Goal: Information Seeking & Learning: Compare options

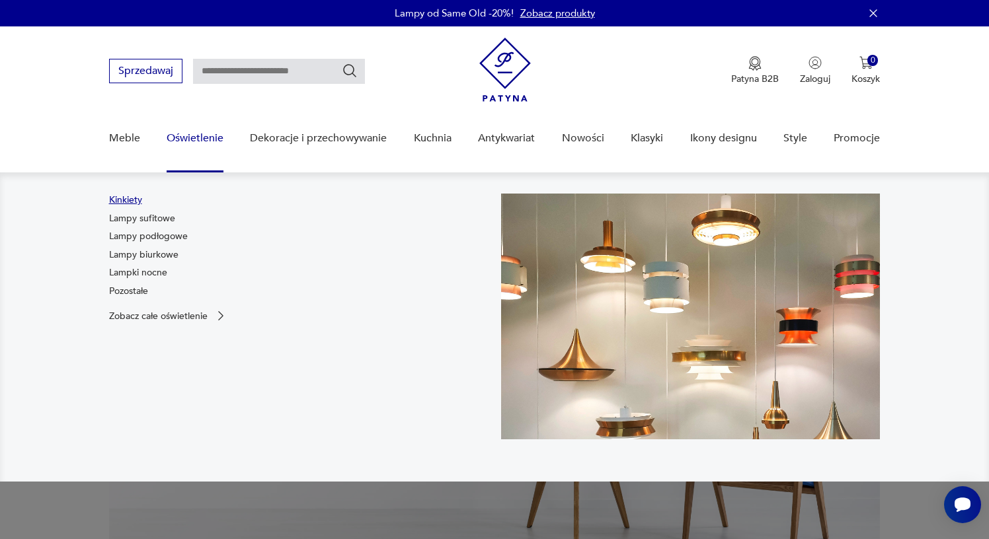
click at [130, 200] on link "Kinkiety" at bounding box center [125, 200] width 33 height 13
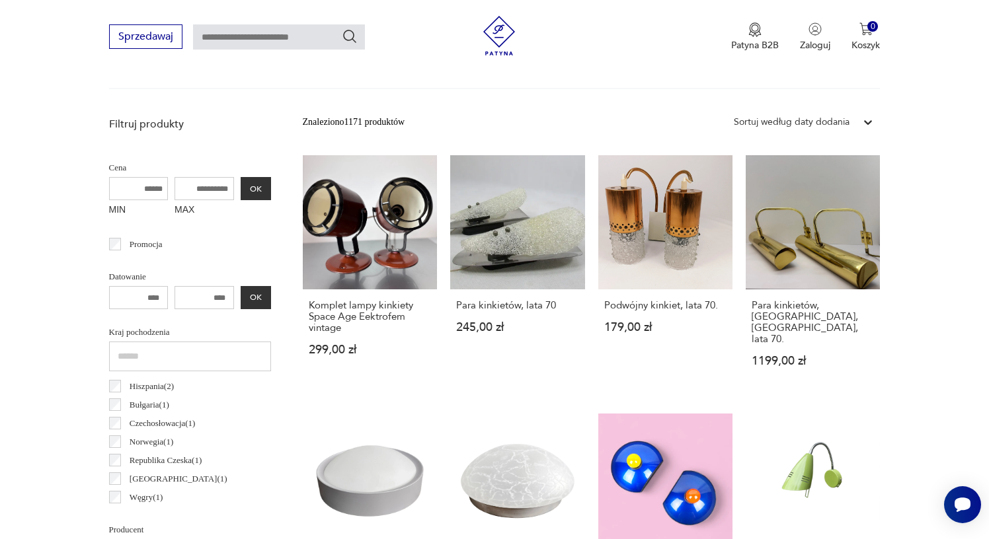
scroll to position [391, 0]
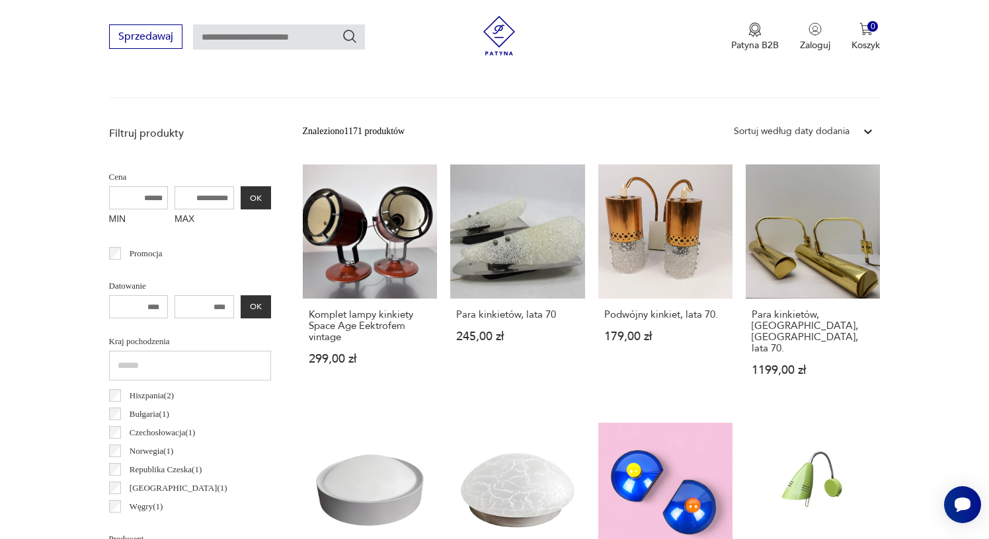
click at [178, 199] on input "MAX" at bounding box center [204, 197] width 59 height 23
type input "***"
click at [241, 200] on button "OK" at bounding box center [256, 197] width 30 height 23
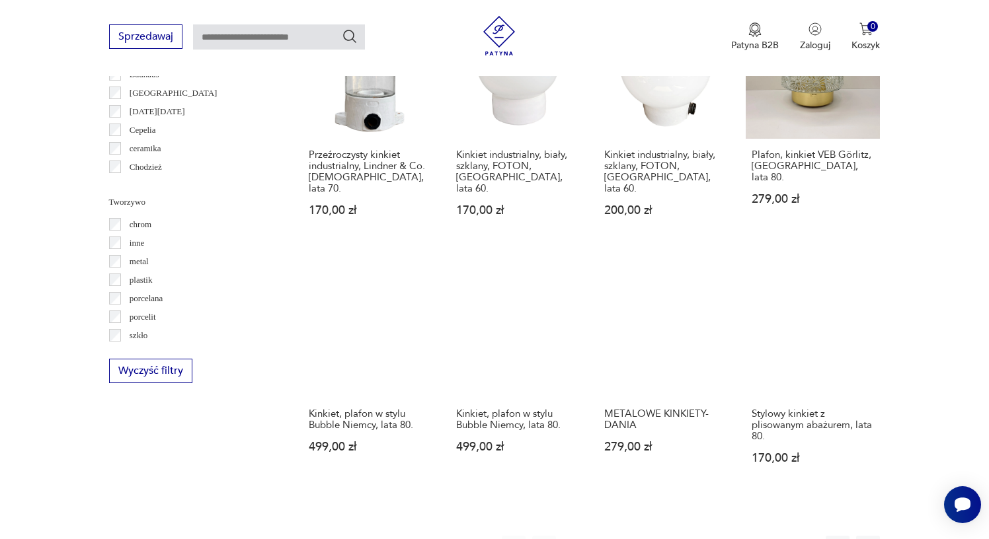
scroll to position [1132, 0]
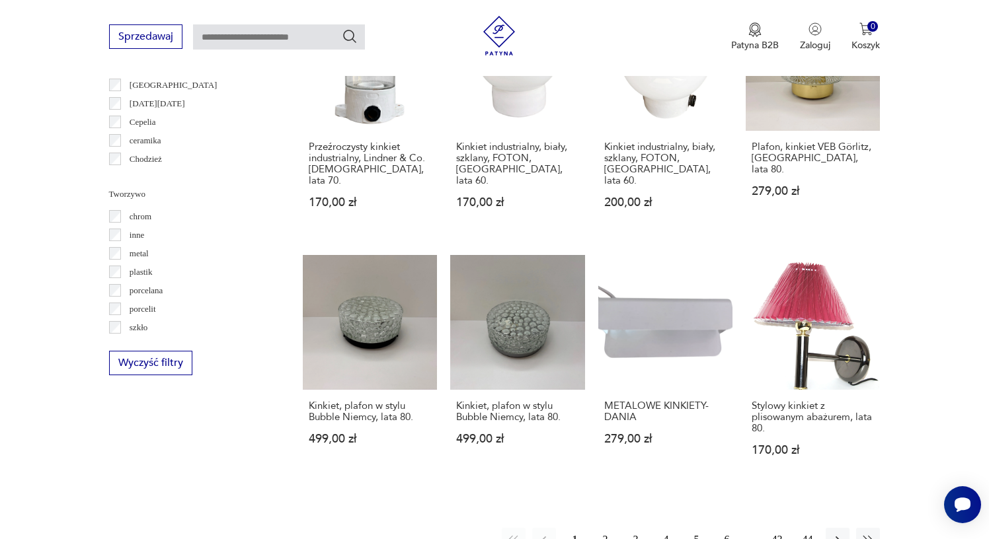
click at [603, 528] on button "2" at bounding box center [605, 540] width 24 height 24
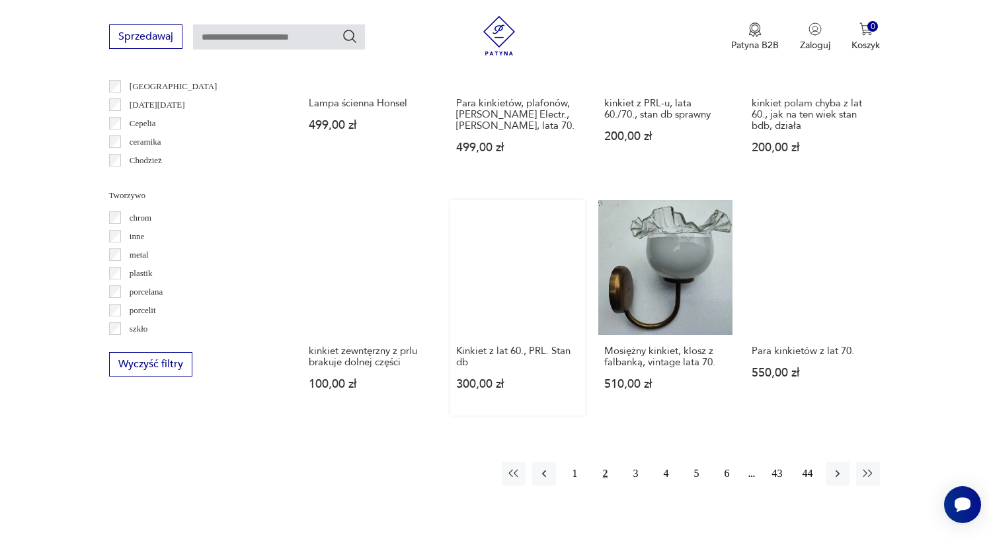
scroll to position [1161, 0]
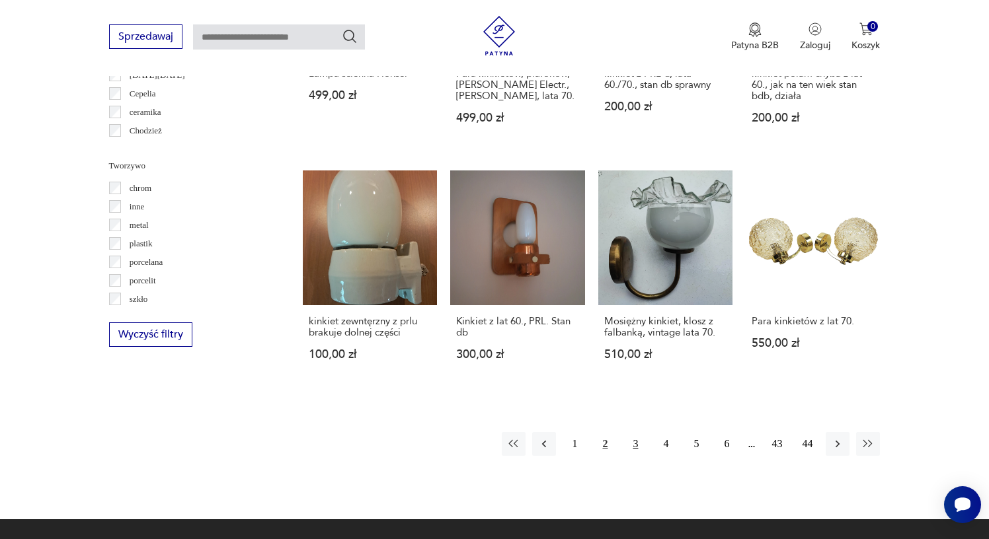
click at [631, 435] on button "3" at bounding box center [635, 444] width 24 height 24
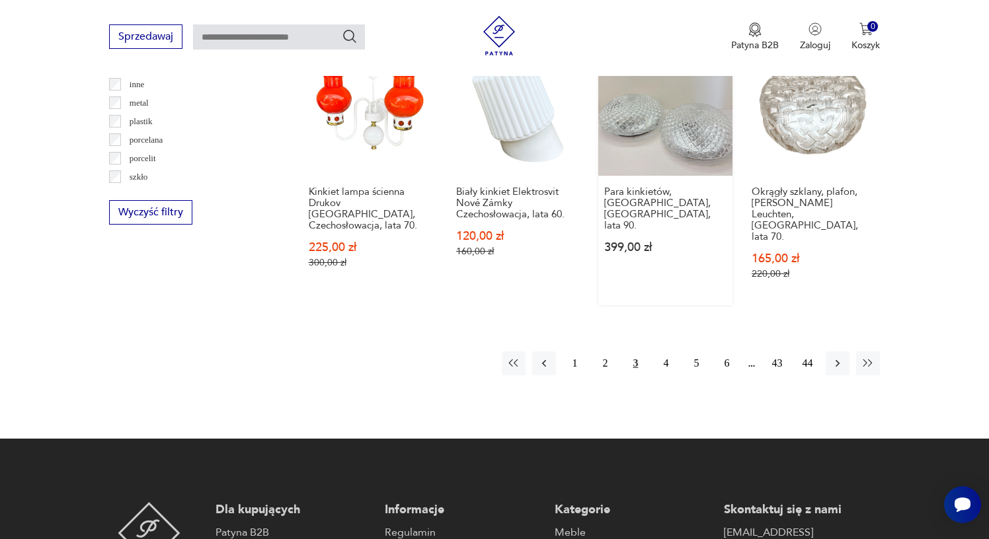
scroll to position [1284, 0]
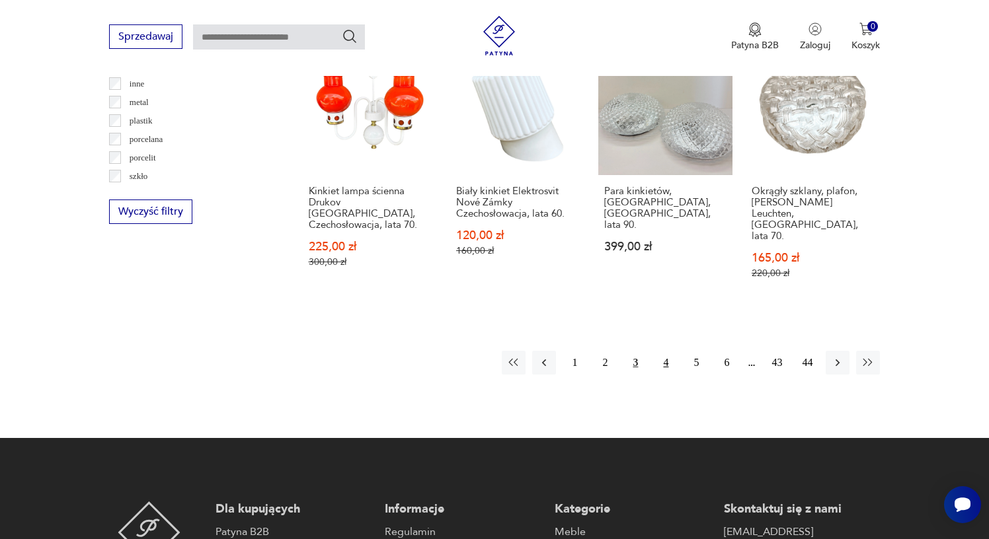
click at [673, 356] on button "4" at bounding box center [666, 363] width 24 height 24
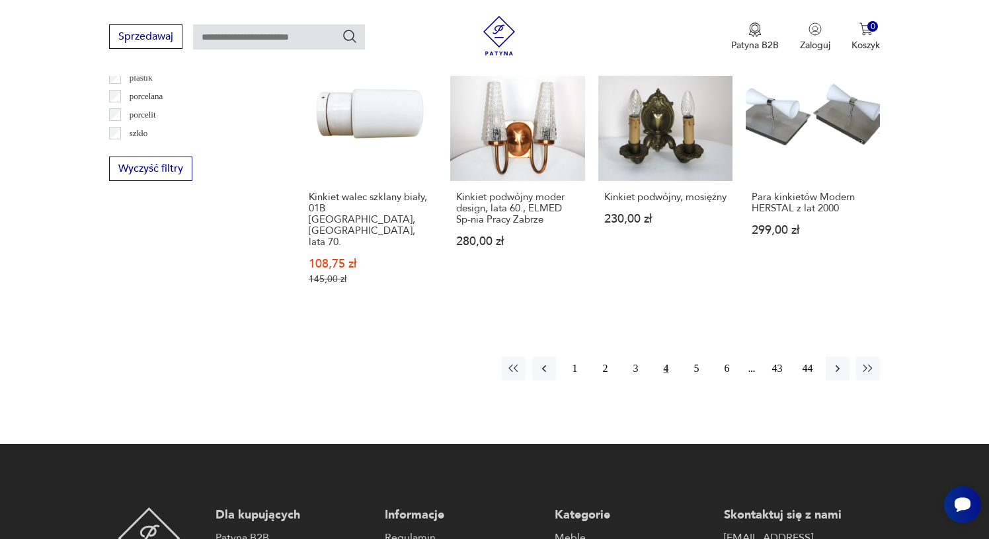
scroll to position [1364, 0]
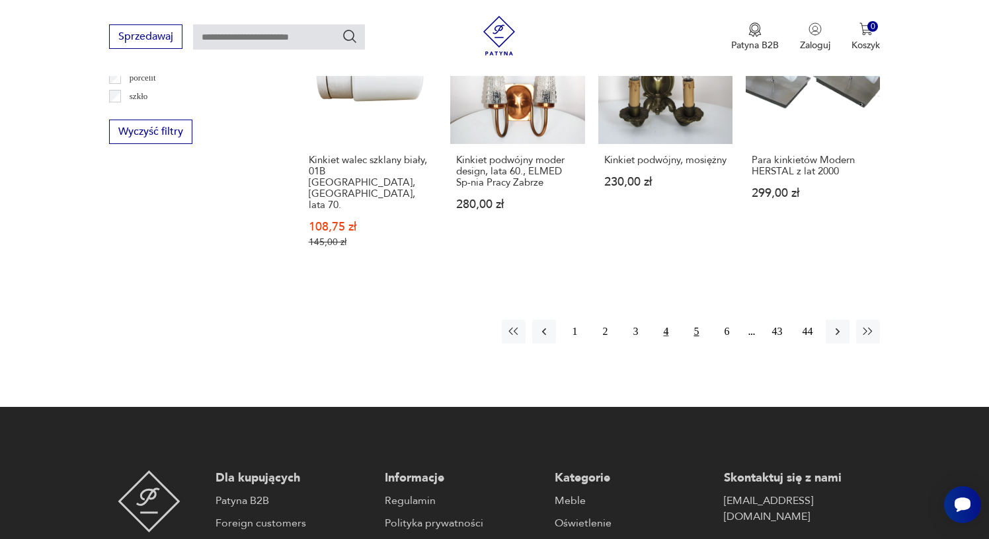
drag, startPoint x: 555, startPoint y: 313, endPoint x: 695, endPoint y: 288, distance: 143.0
click at [695, 320] on button "5" at bounding box center [696, 332] width 24 height 24
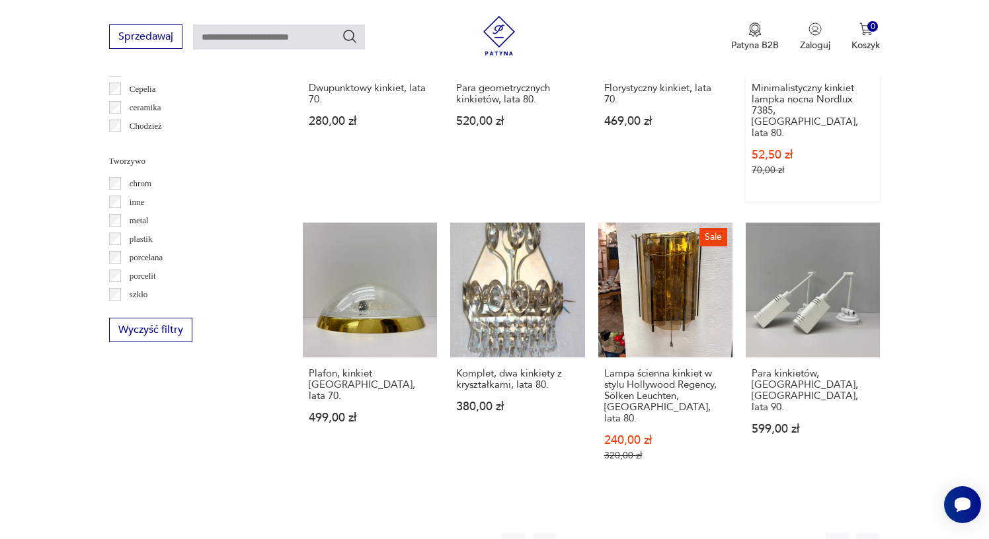
scroll to position [1340, 0]
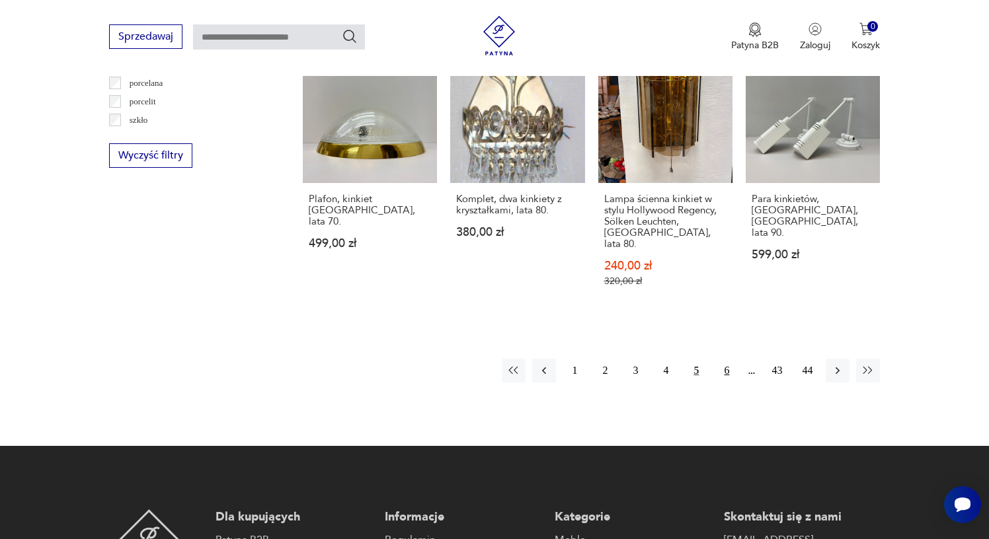
click at [726, 359] on button "6" at bounding box center [727, 371] width 24 height 24
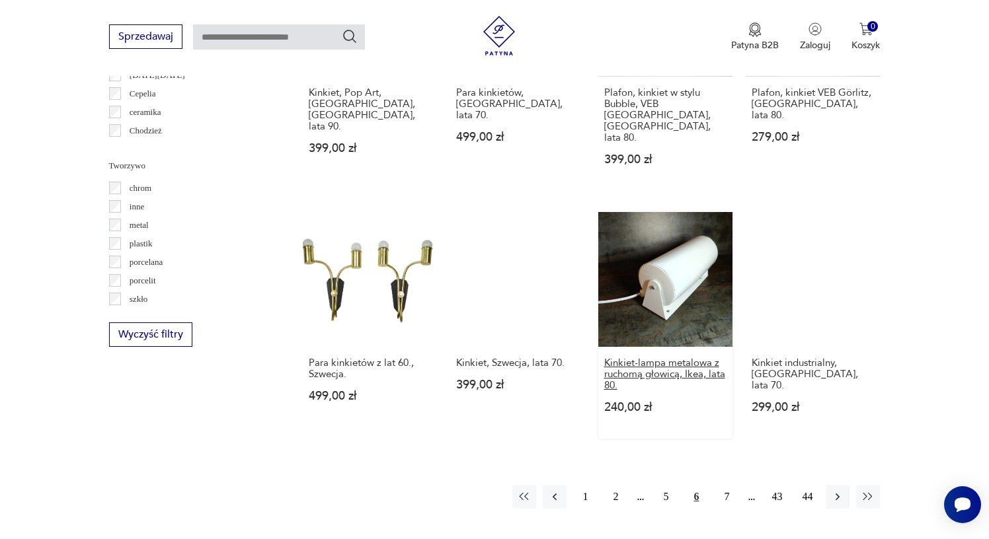
scroll to position [1181, 0]
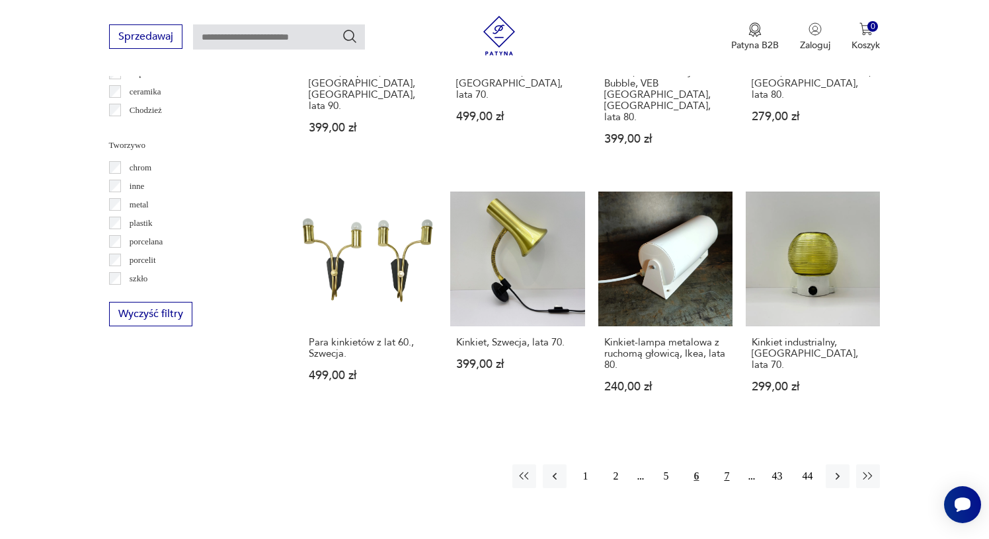
click at [728, 465] on button "7" at bounding box center [727, 477] width 24 height 24
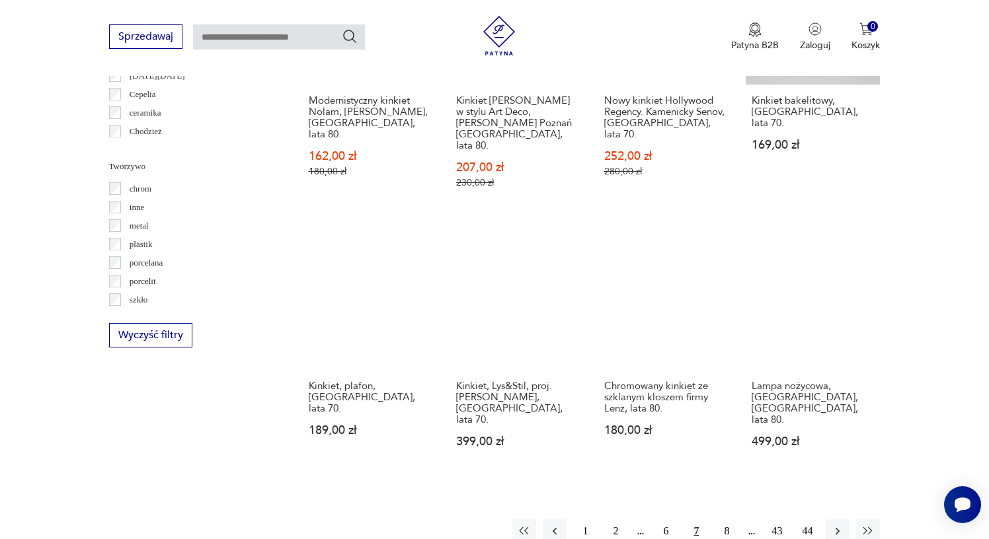
scroll to position [1171, 0]
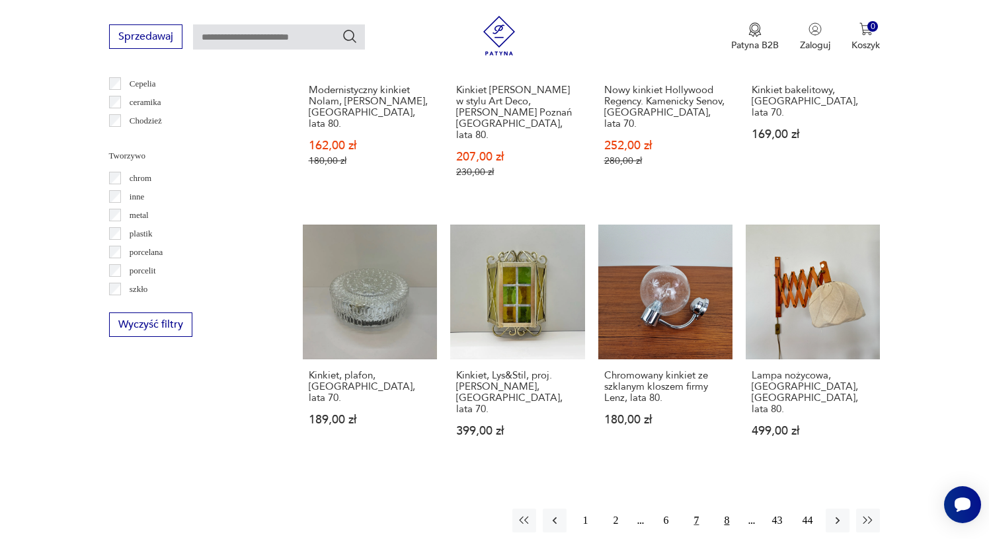
click at [732, 509] on button "8" at bounding box center [727, 521] width 24 height 24
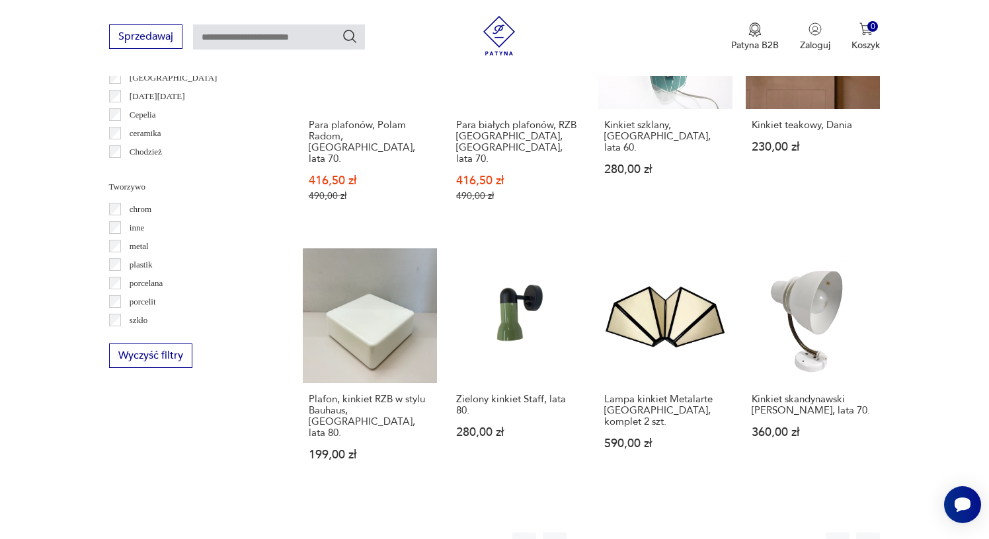
scroll to position [1159, 0]
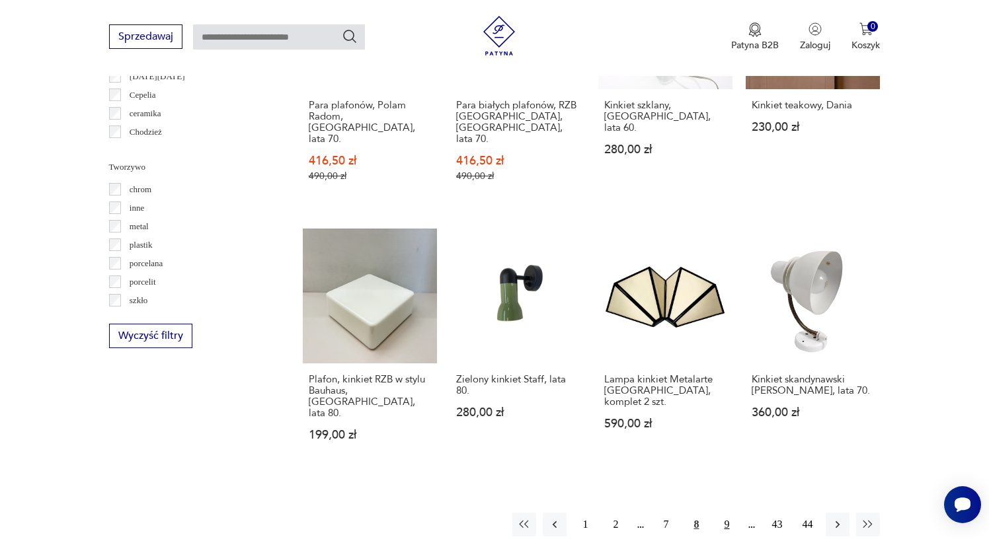
click at [727, 513] on button "9" at bounding box center [727, 525] width 24 height 24
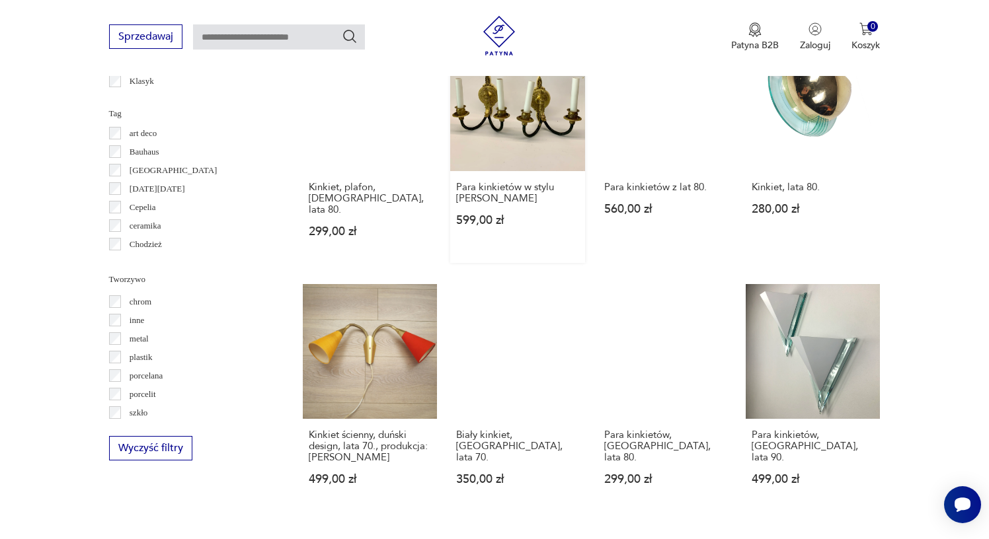
scroll to position [1124, 0]
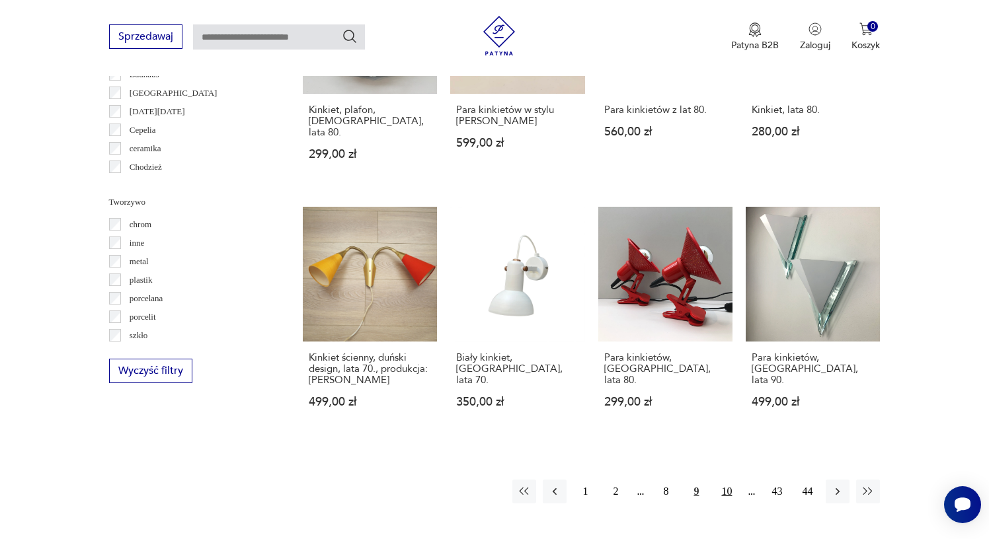
click at [724, 480] on button "10" at bounding box center [727, 492] width 24 height 24
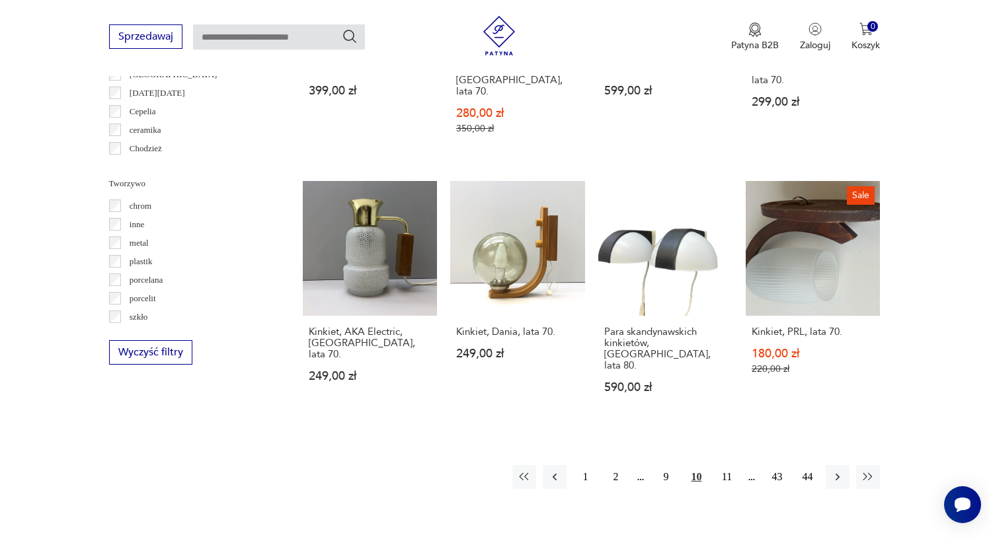
scroll to position [1198, 0]
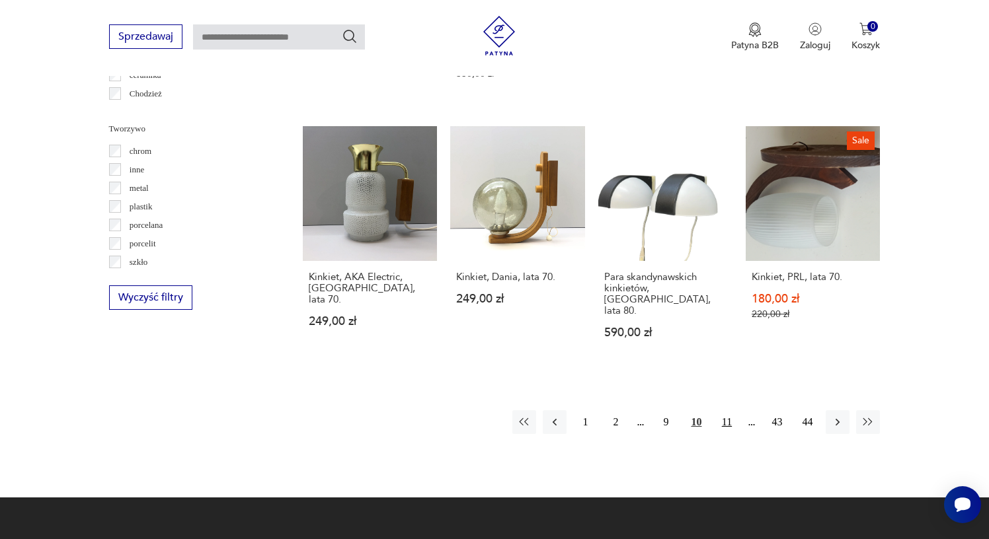
click at [725, 410] on button "11" at bounding box center [727, 422] width 24 height 24
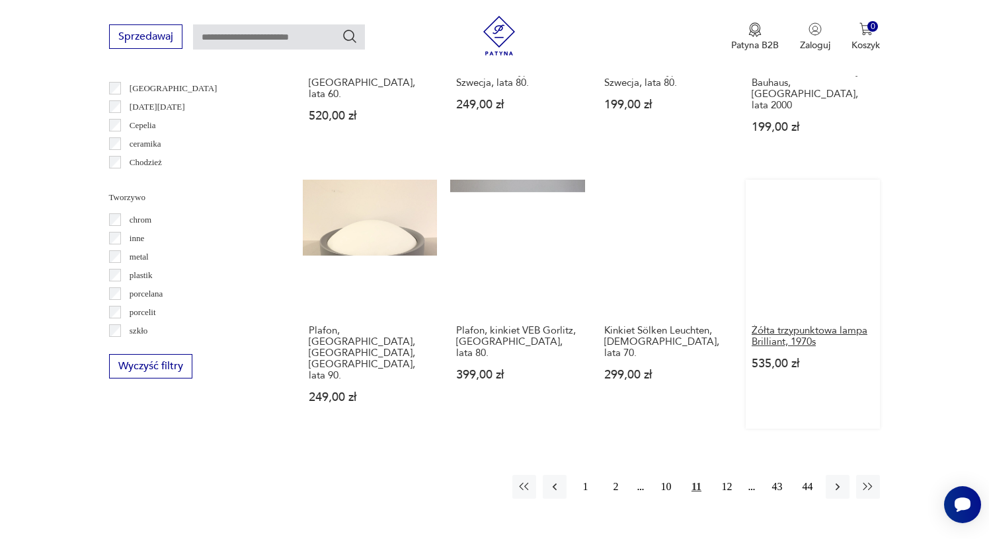
scroll to position [1142, 0]
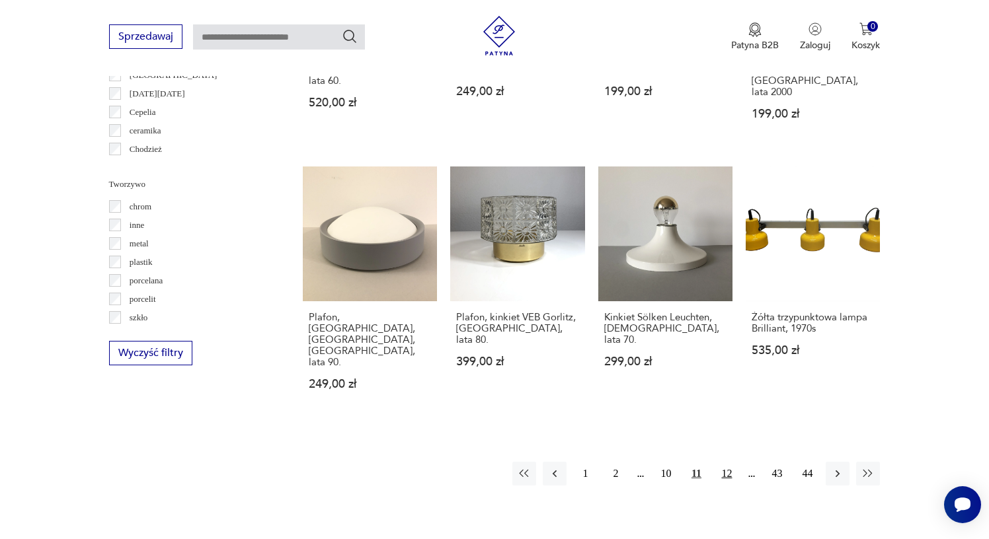
click at [724, 462] on button "12" at bounding box center [727, 474] width 24 height 24
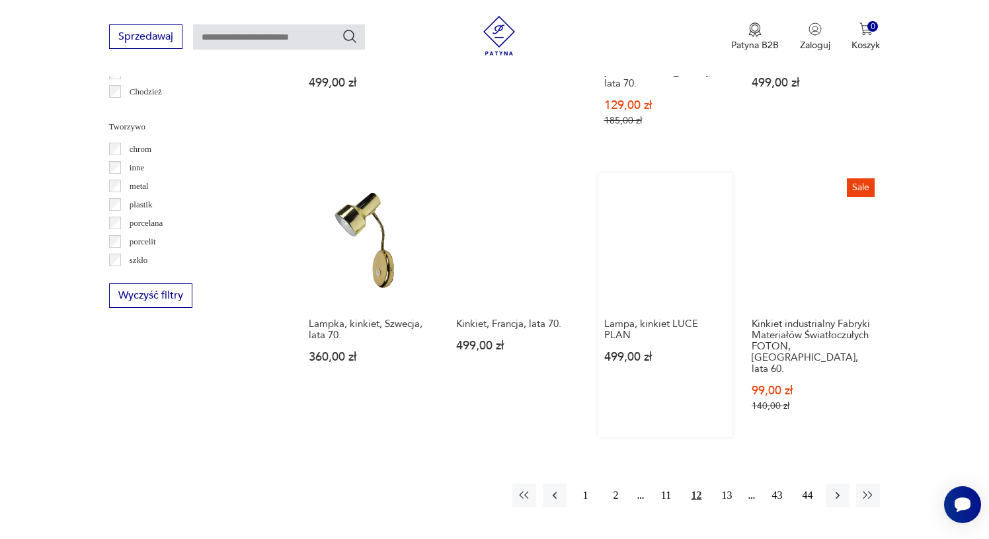
scroll to position [1202, 0]
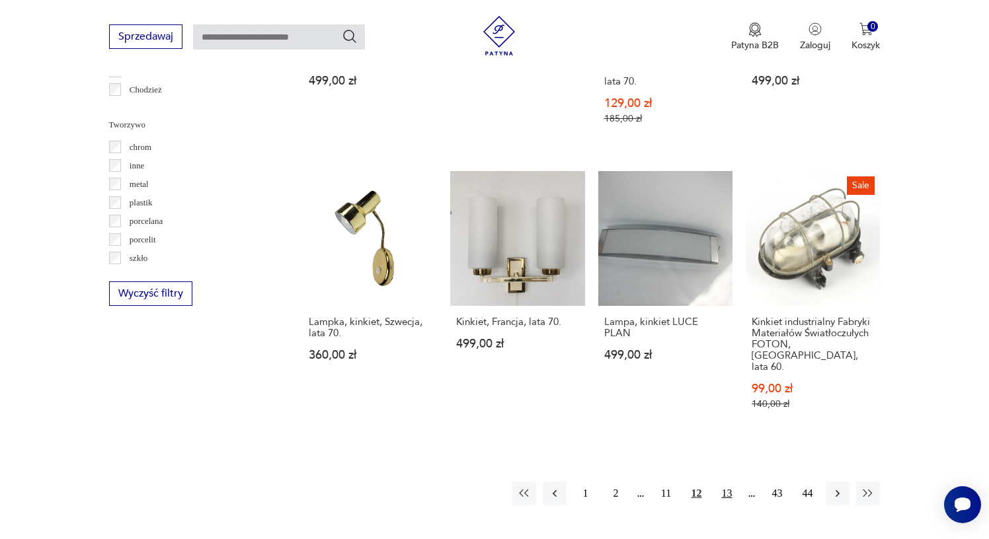
click at [726, 482] on button "13" at bounding box center [727, 494] width 24 height 24
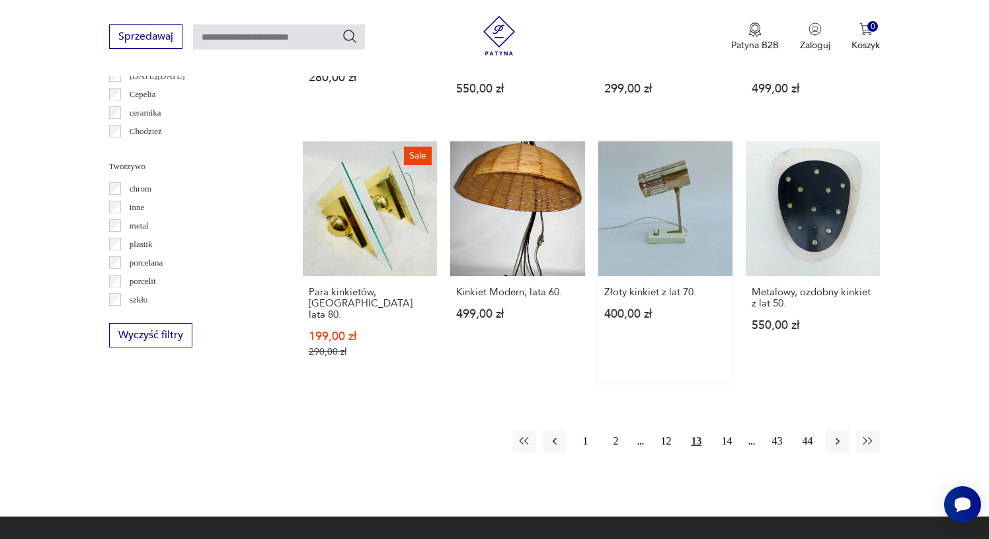
scroll to position [1169, 0]
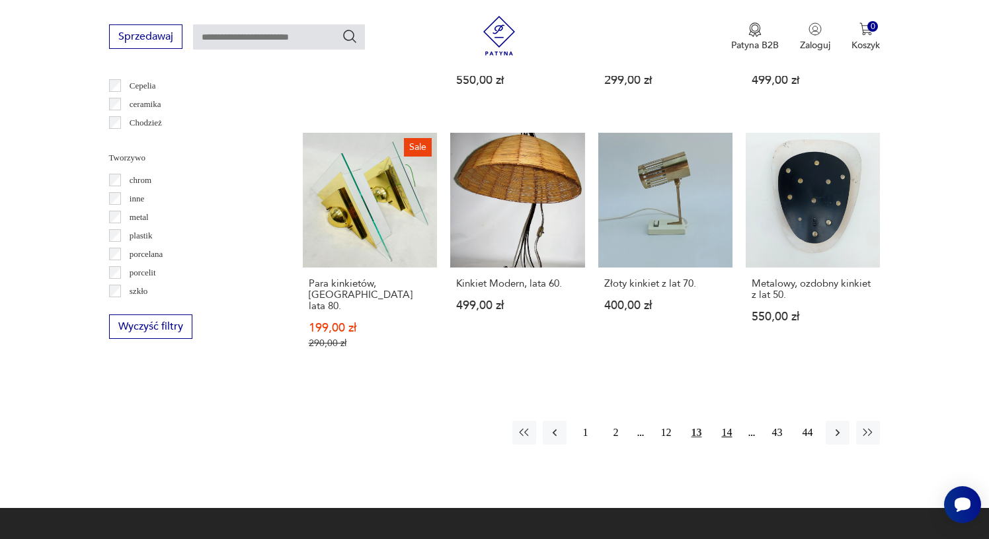
drag, startPoint x: 627, startPoint y: 304, endPoint x: 724, endPoint y: 434, distance: 162.9
click at [724, 434] on button "14" at bounding box center [727, 433] width 24 height 24
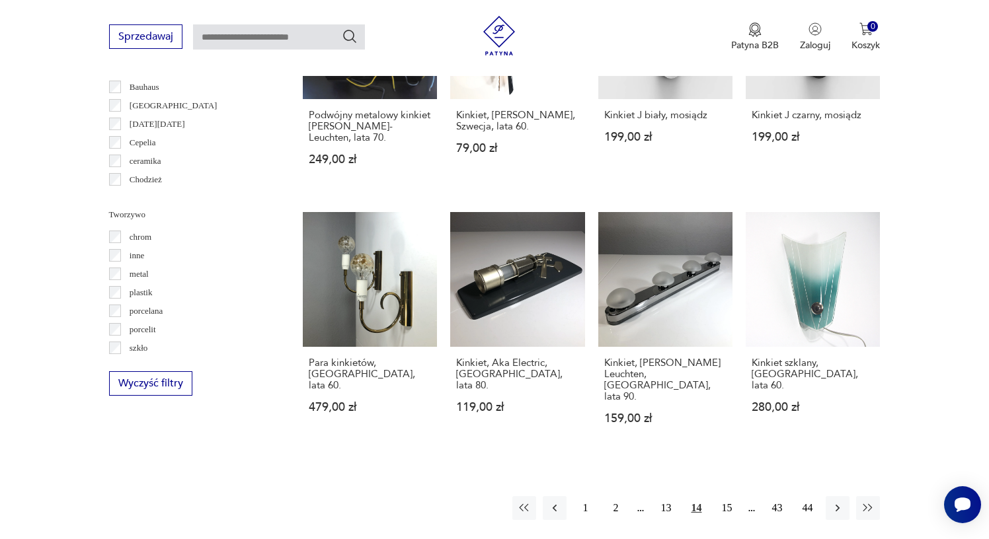
scroll to position [1174, 0]
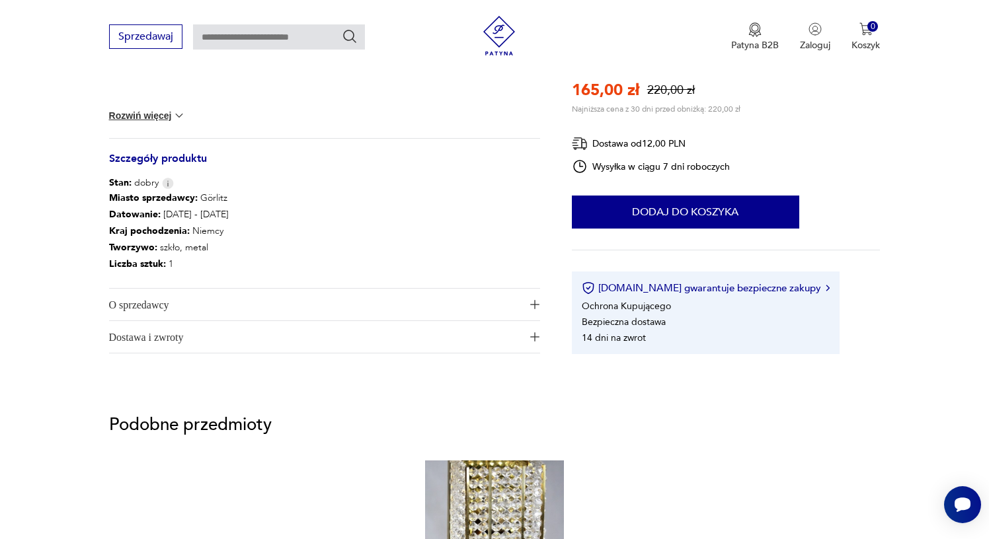
scroll to position [660, 0]
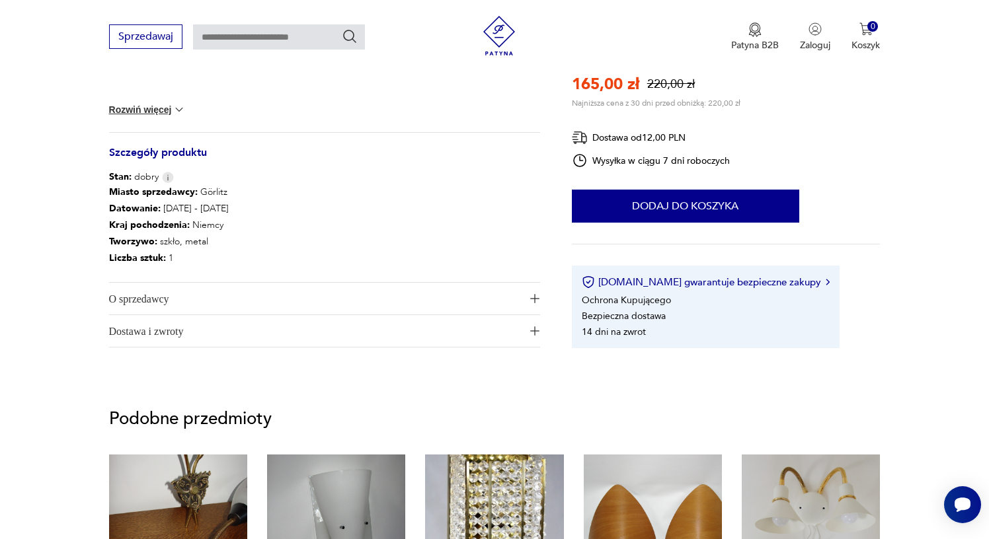
click at [180, 298] on span "O sprzedawcy" at bounding box center [315, 299] width 413 height 32
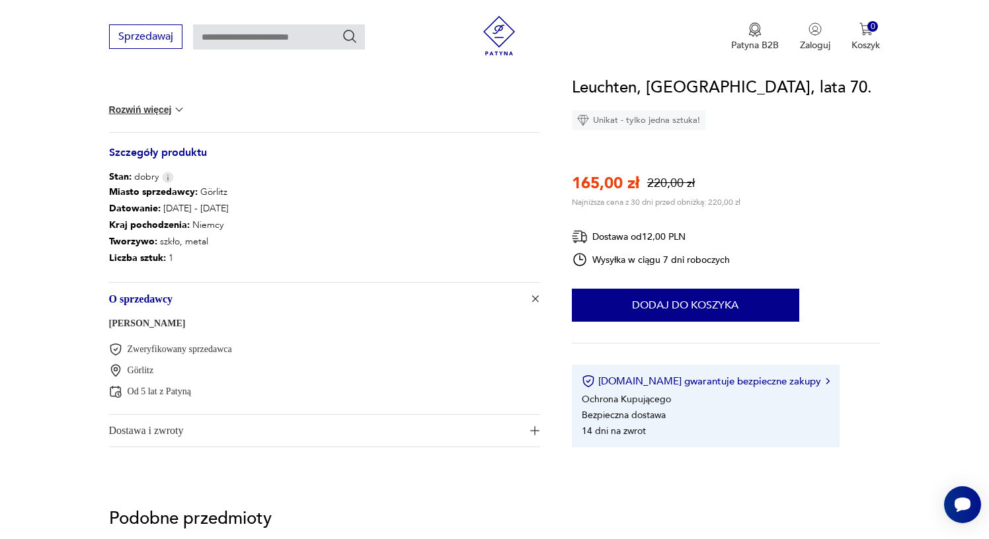
click at [200, 425] on span "Dostawa i zwroty" at bounding box center [315, 431] width 413 height 32
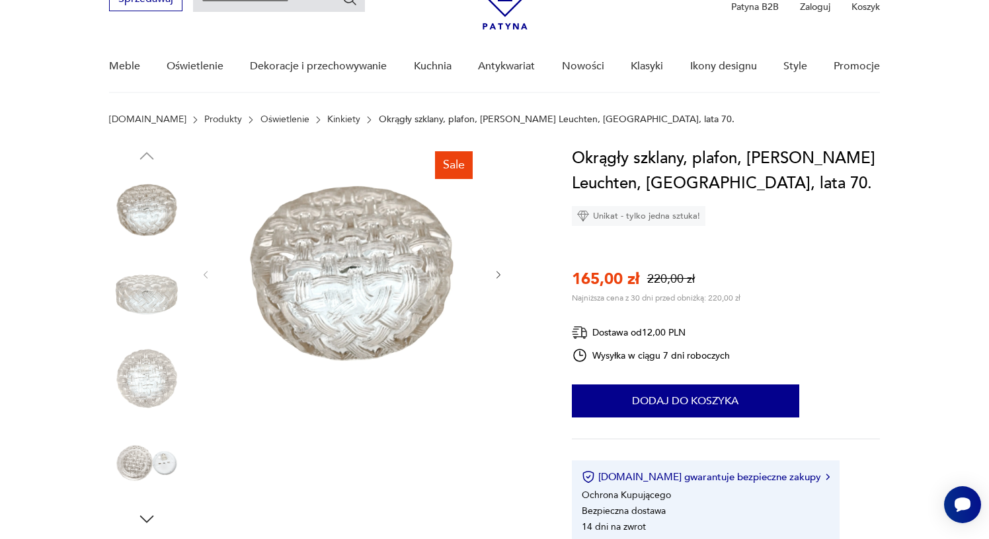
scroll to position [11, 0]
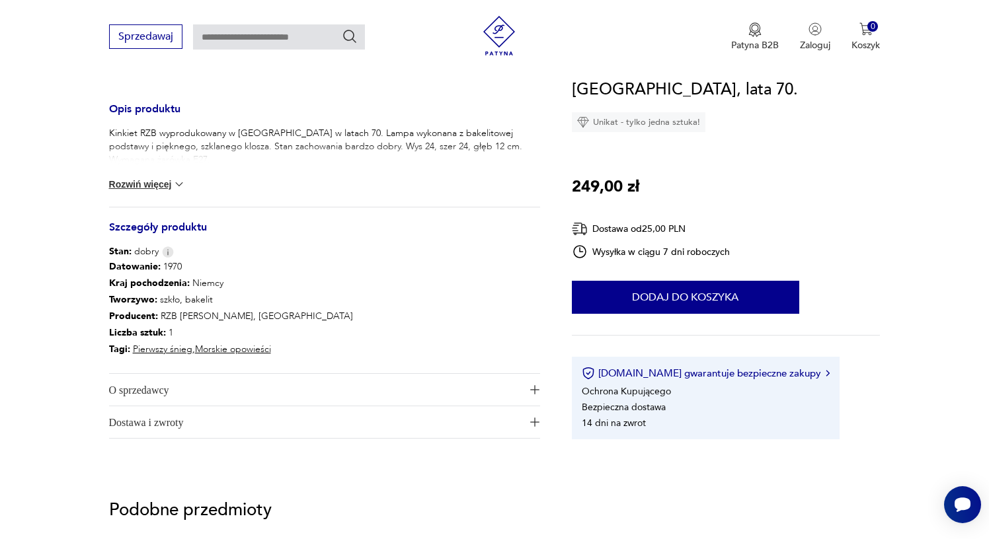
scroll to position [539, 0]
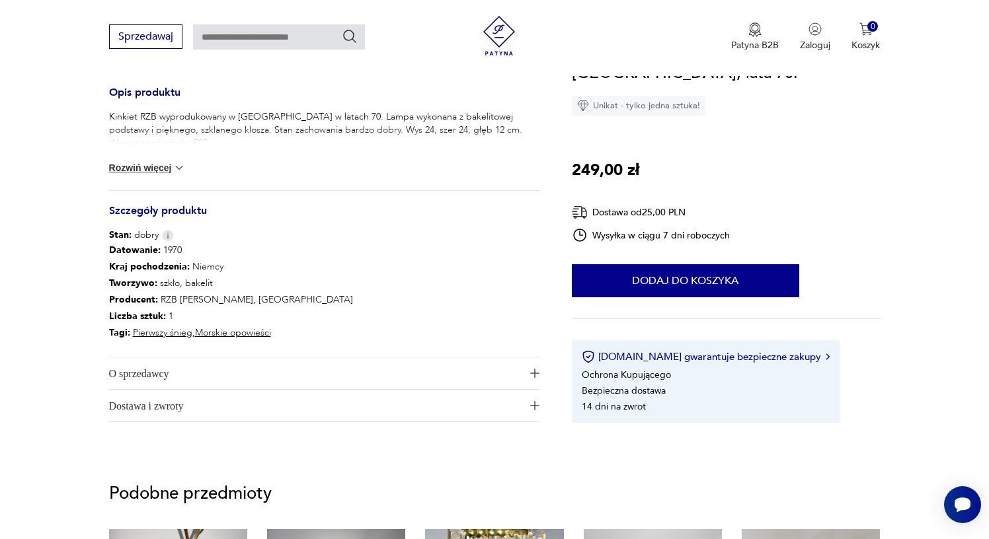
click at [157, 376] on span "O sprzedawcy" at bounding box center [315, 374] width 413 height 32
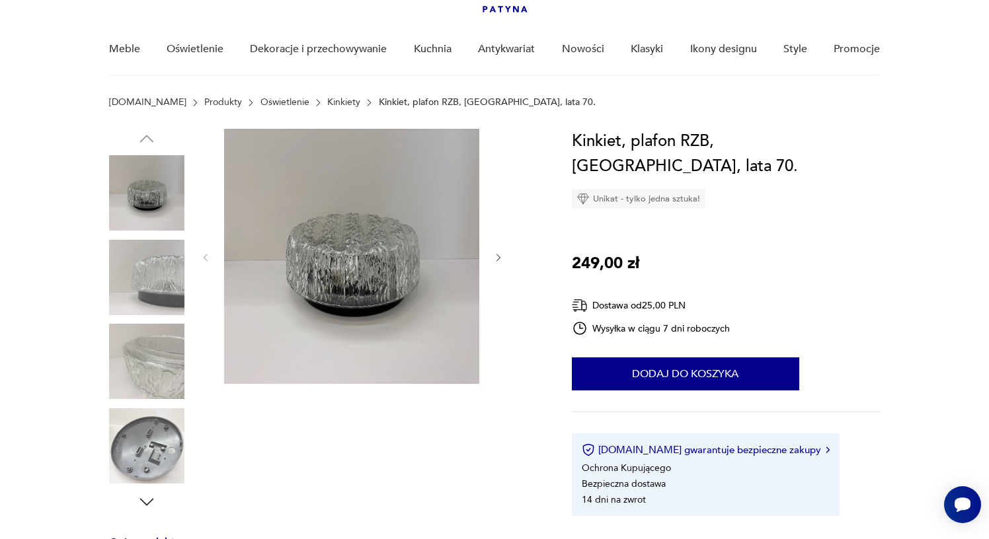
scroll to position [104, 0]
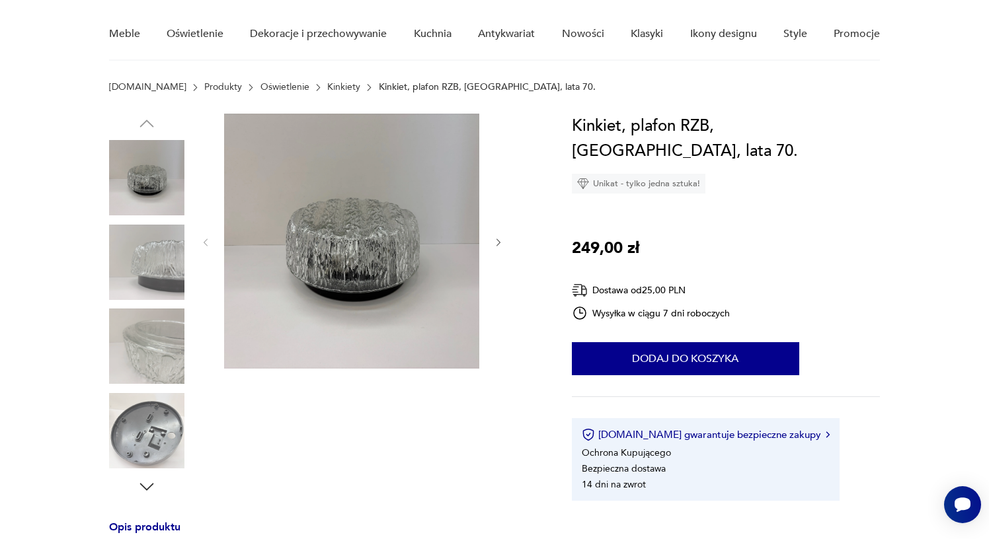
click at [162, 249] on img at bounding box center [146, 262] width 75 height 75
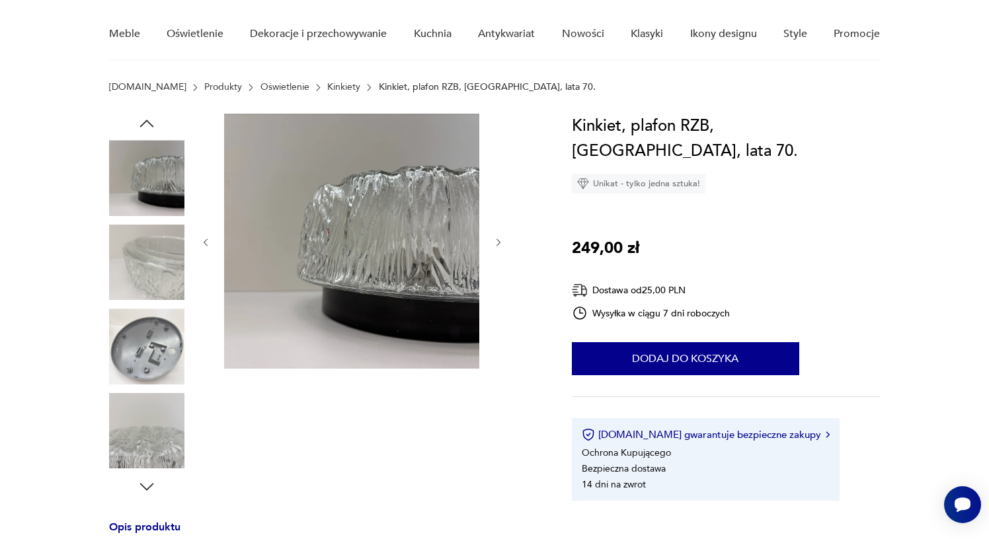
click at [150, 166] on img at bounding box center [146, 177] width 75 height 75
click at [153, 253] on img at bounding box center [146, 262] width 75 height 75
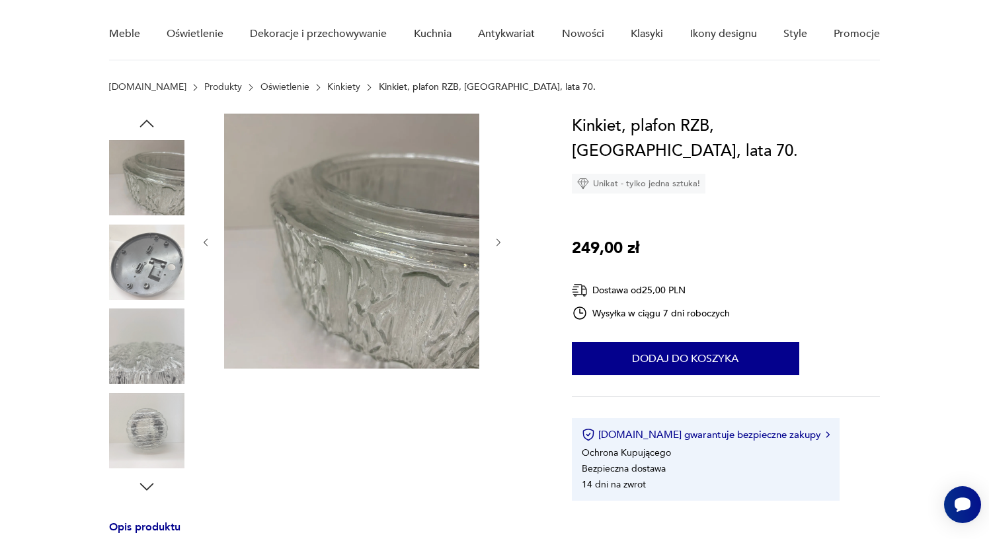
click at [173, 173] on img at bounding box center [146, 177] width 75 height 75
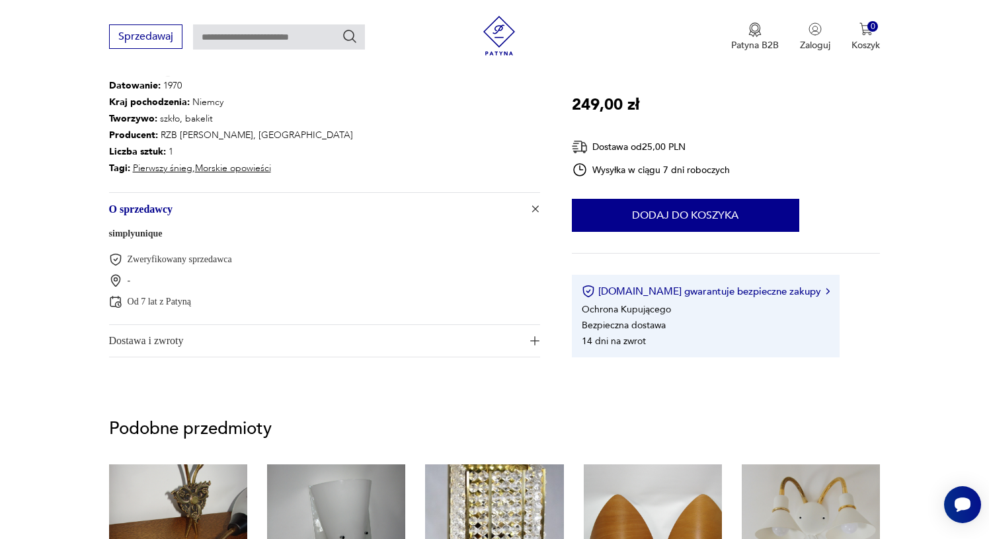
scroll to position [715, 0]
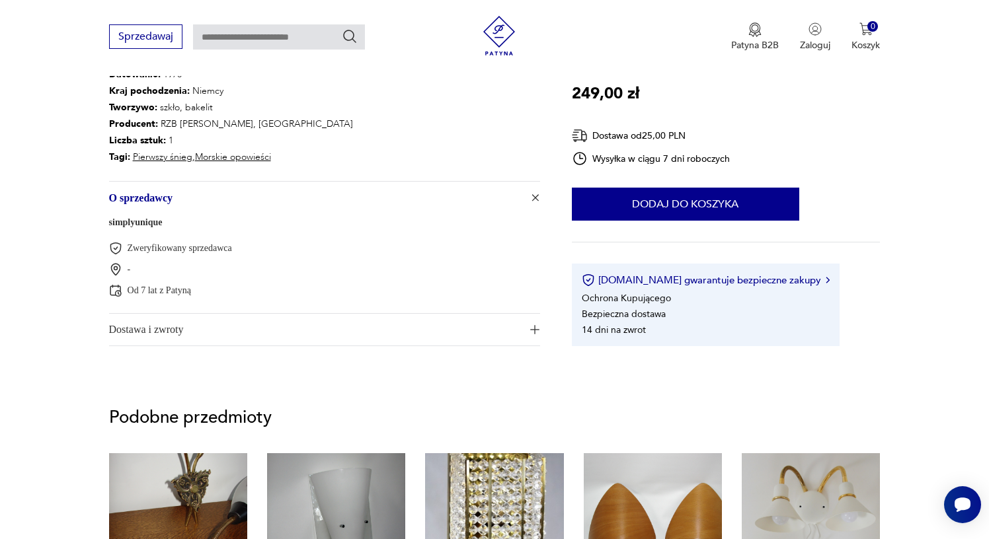
click at [260, 328] on span "Dostawa i zwroty" at bounding box center [315, 330] width 413 height 32
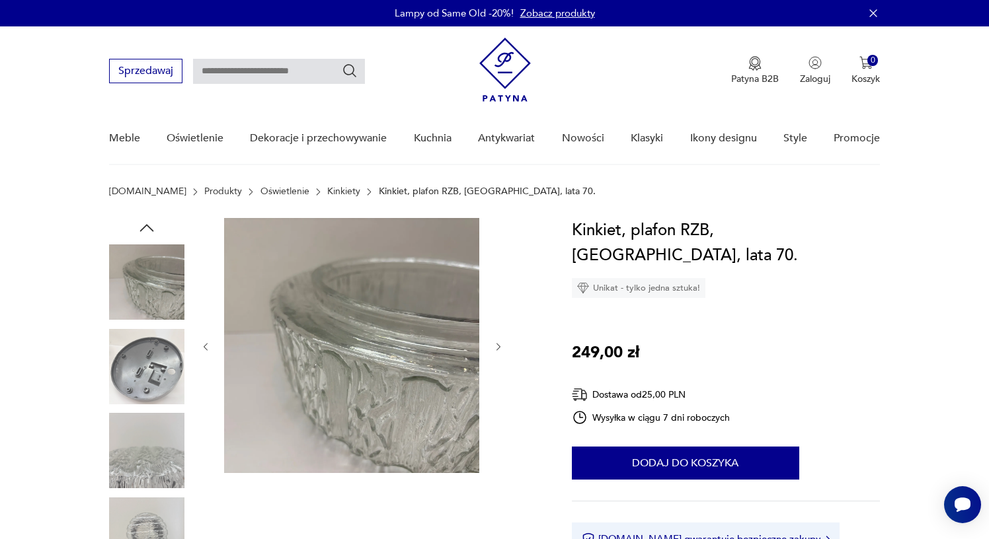
scroll to position [0, 0]
click at [138, 470] on img at bounding box center [146, 450] width 75 height 75
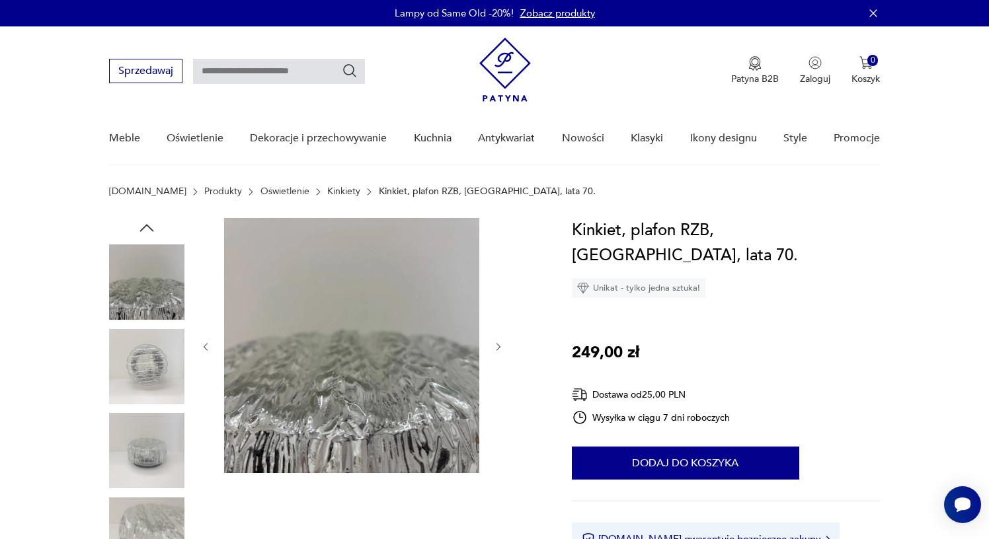
click at [148, 511] on img at bounding box center [146, 535] width 75 height 75
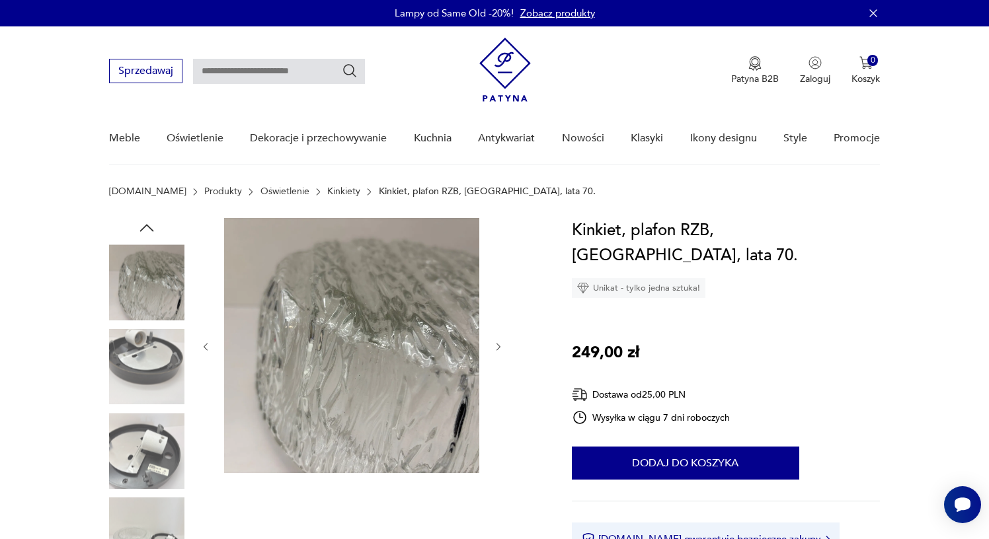
click at [160, 290] on img at bounding box center [146, 282] width 75 height 75
click at [159, 368] on img at bounding box center [146, 366] width 75 height 75
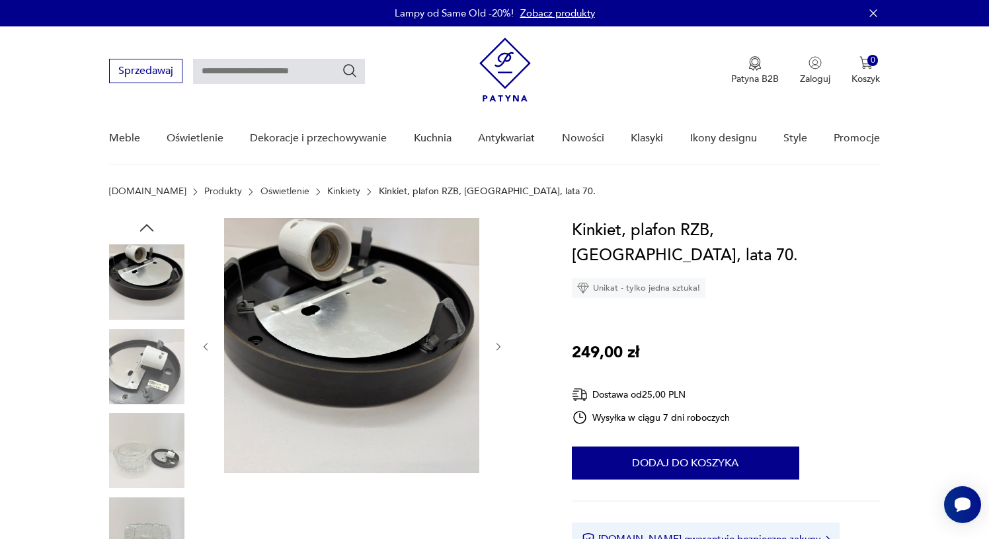
click at [149, 360] on img at bounding box center [146, 366] width 75 height 75
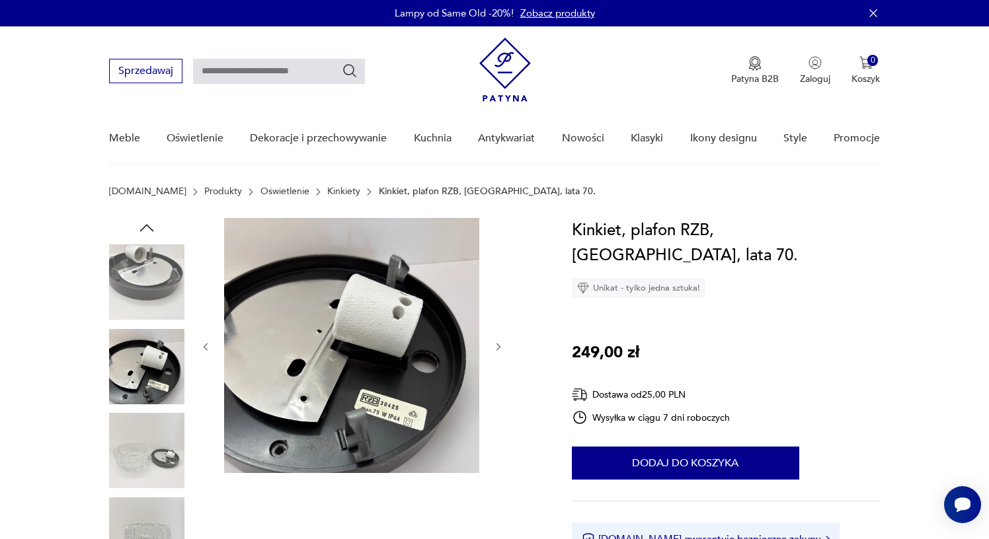
click at [151, 434] on img at bounding box center [146, 450] width 75 height 75
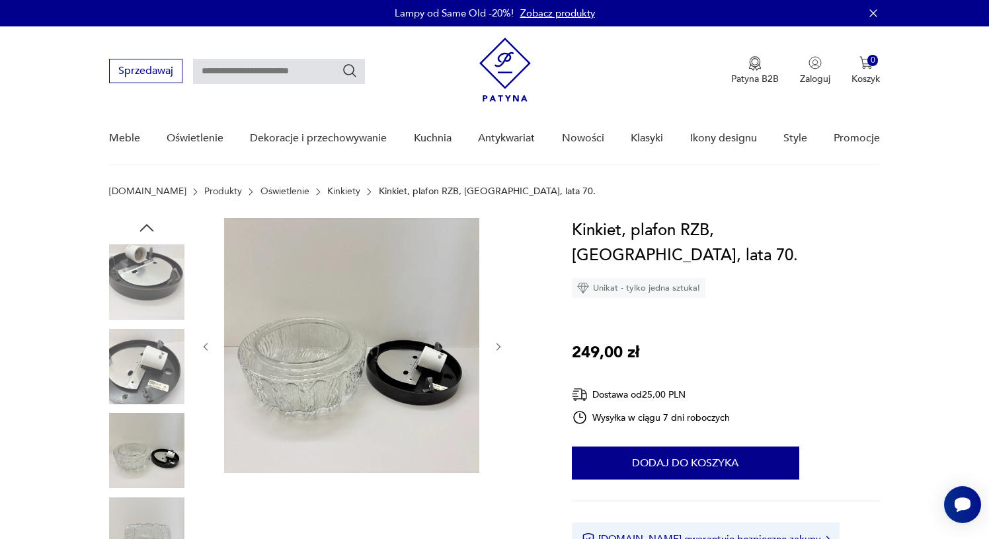
click at [147, 519] on img at bounding box center [146, 535] width 75 height 75
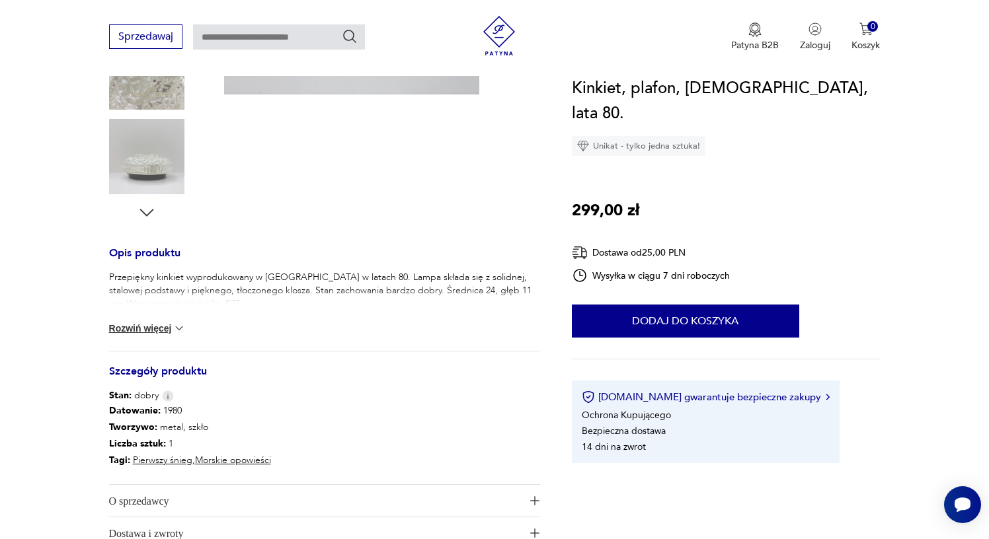
scroll to position [397, 0]
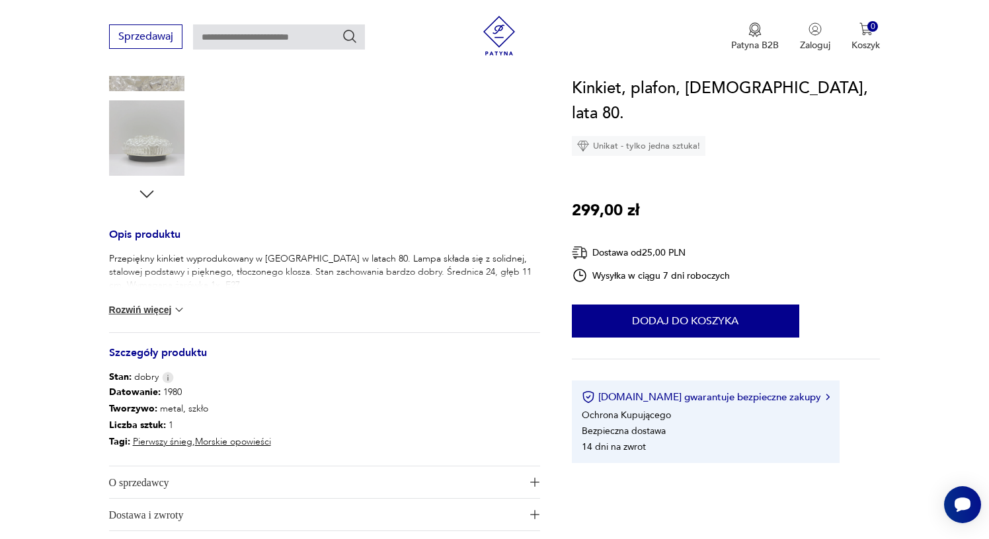
click at [165, 481] on span "O sprzedawcy" at bounding box center [315, 483] width 413 height 32
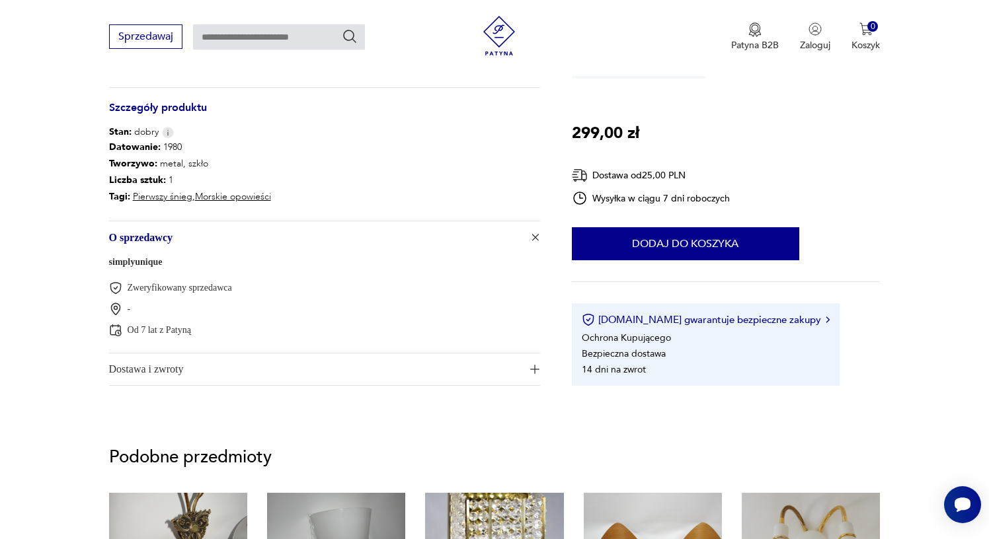
scroll to position [656, 0]
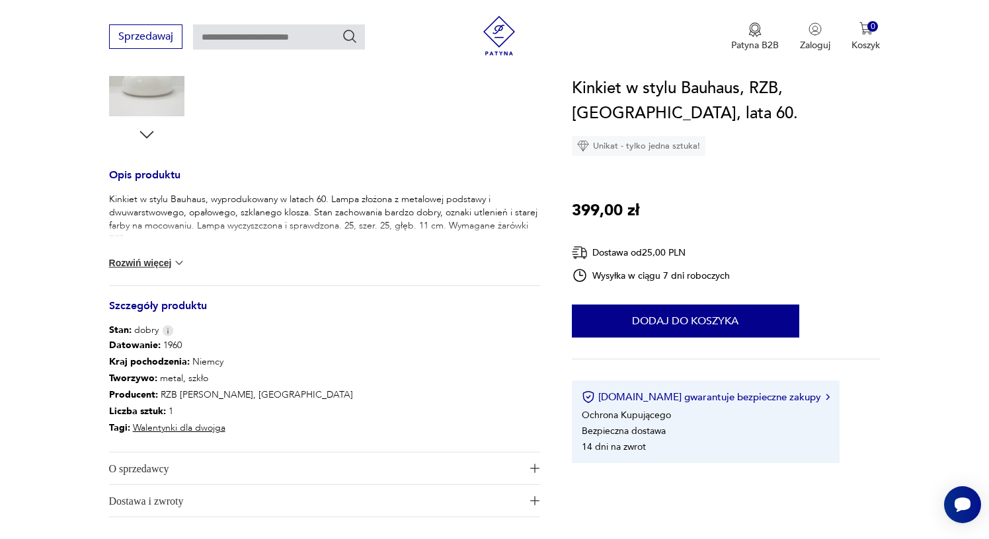
scroll to position [449, 0]
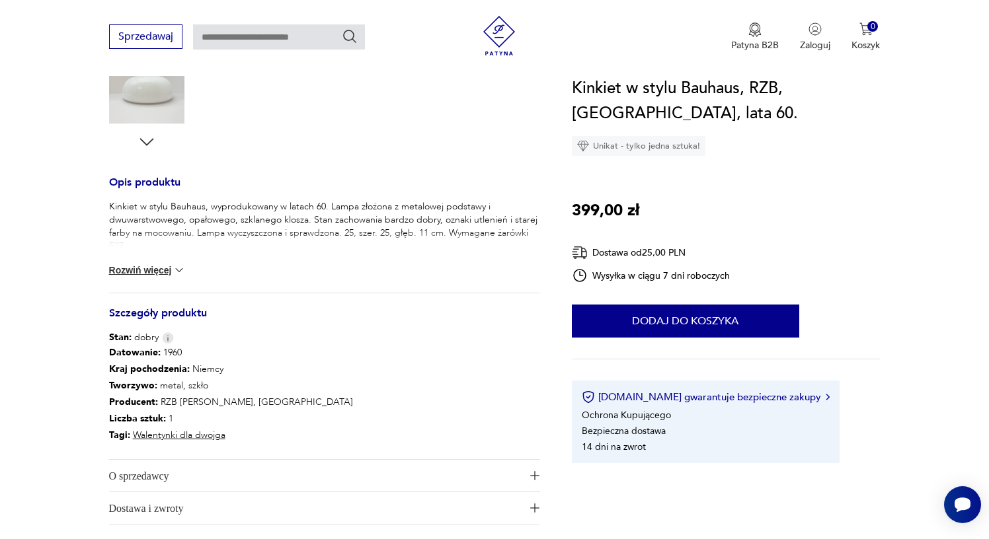
click at [163, 270] on button "Rozwiń więcej" at bounding box center [147, 270] width 77 height 13
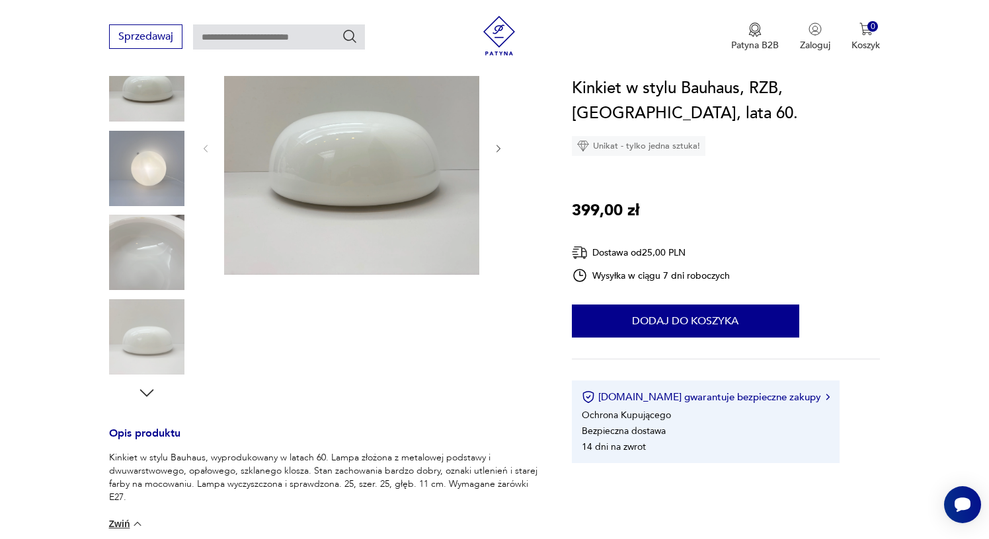
scroll to position [187, 0]
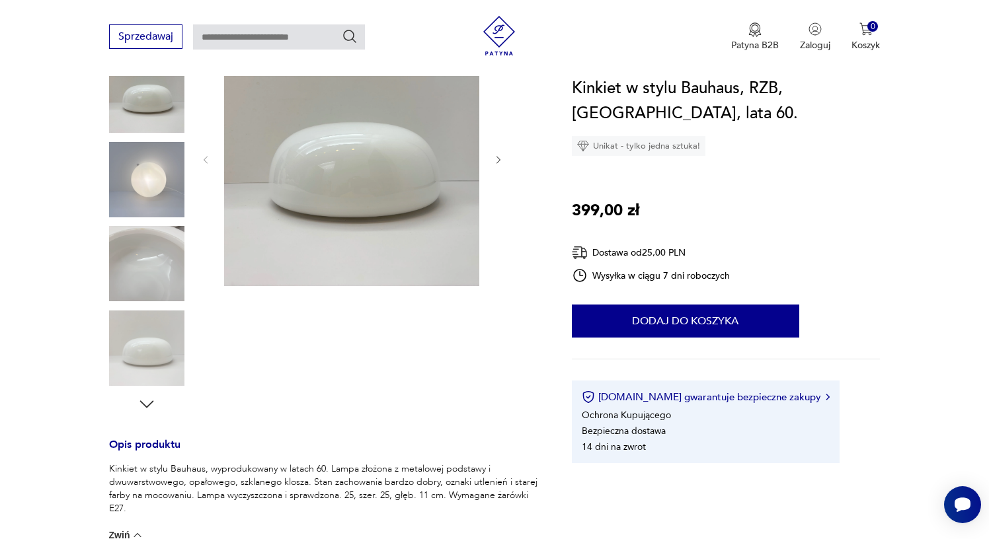
click at [163, 191] on img at bounding box center [146, 179] width 75 height 75
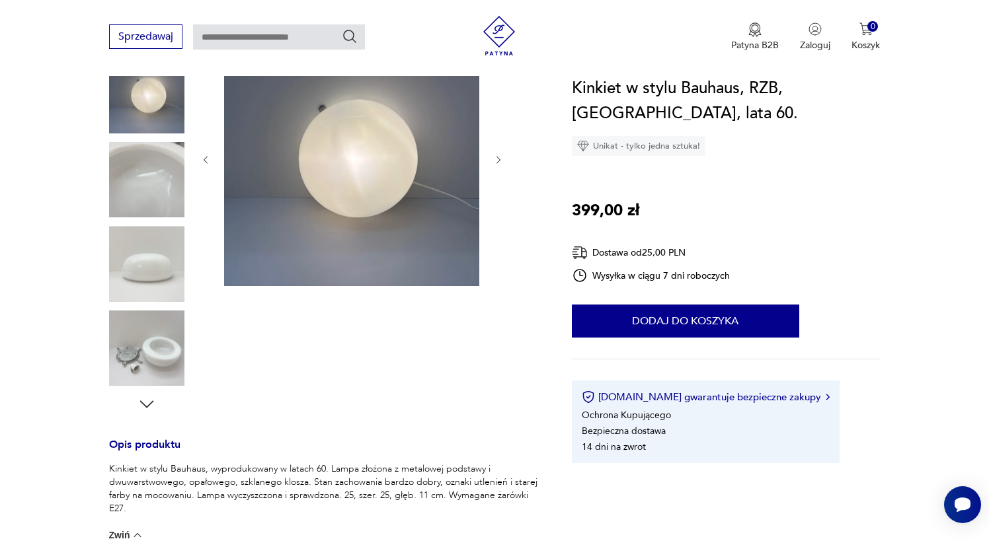
click at [146, 247] on img at bounding box center [146, 263] width 75 height 75
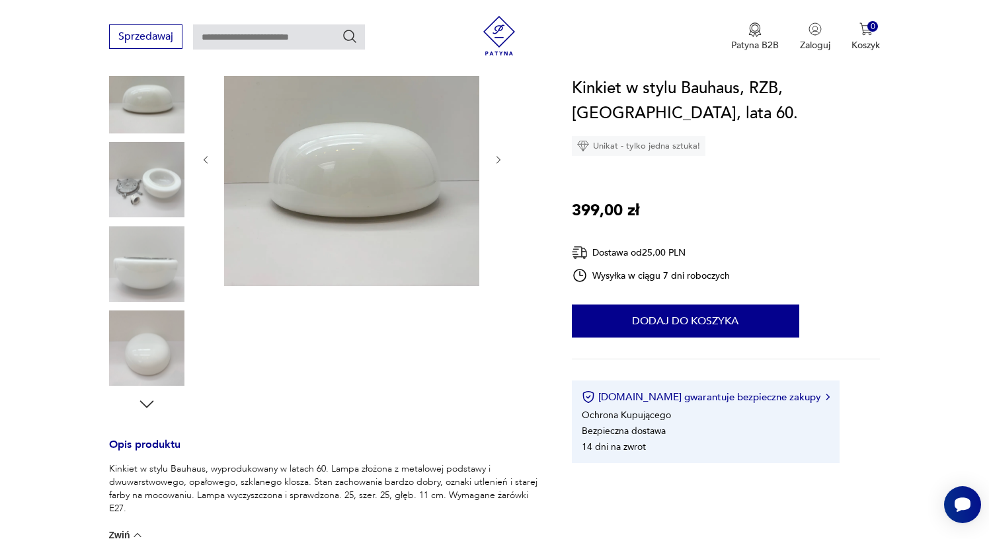
click at [145, 307] on div at bounding box center [146, 223] width 75 height 330
click at [144, 366] on img at bounding box center [146, 348] width 75 height 75
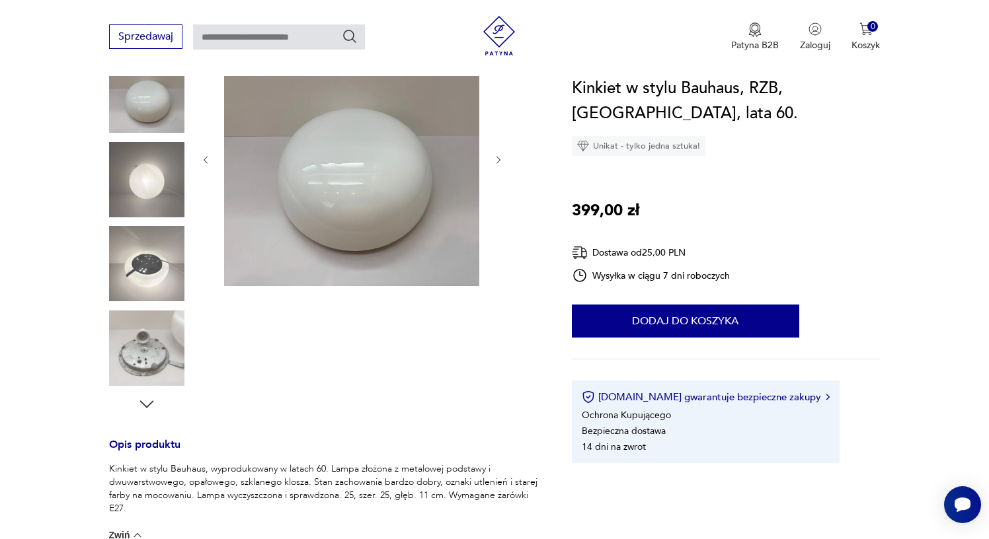
click at [149, 262] on img at bounding box center [146, 263] width 75 height 75
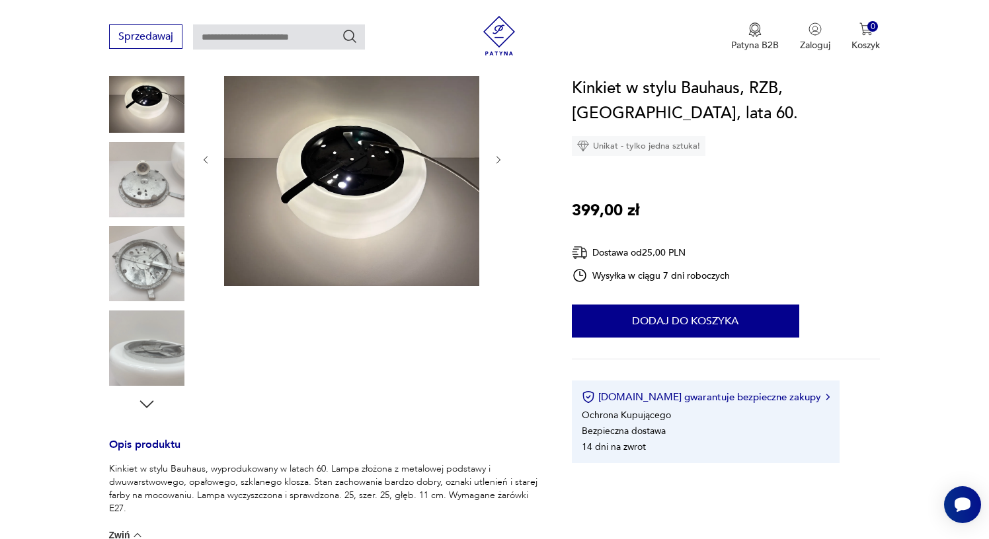
click at [147, 289] on img at bounding box center [146, 263] width 75 height 75
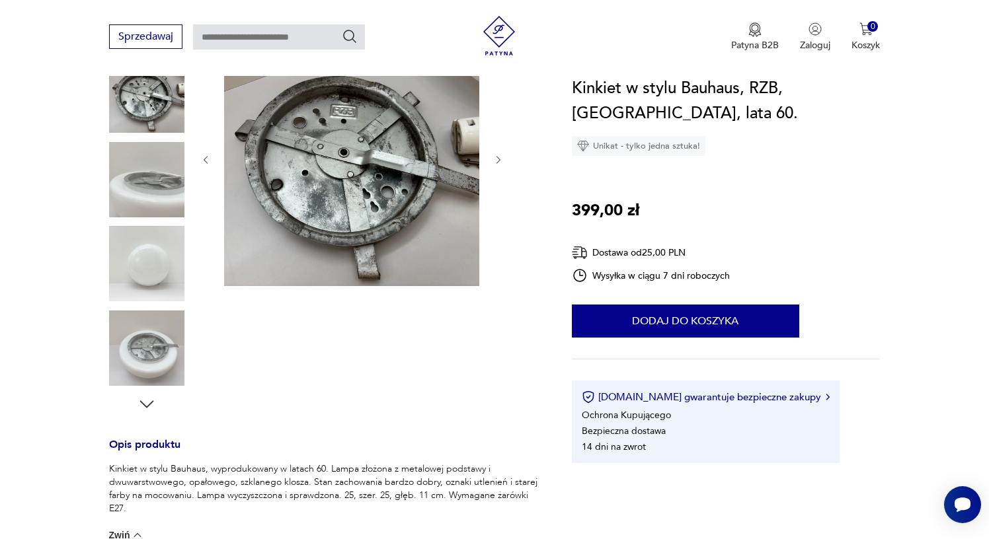
click at [145, 327] on img at bounding box center [146, 348] width 75 height 75
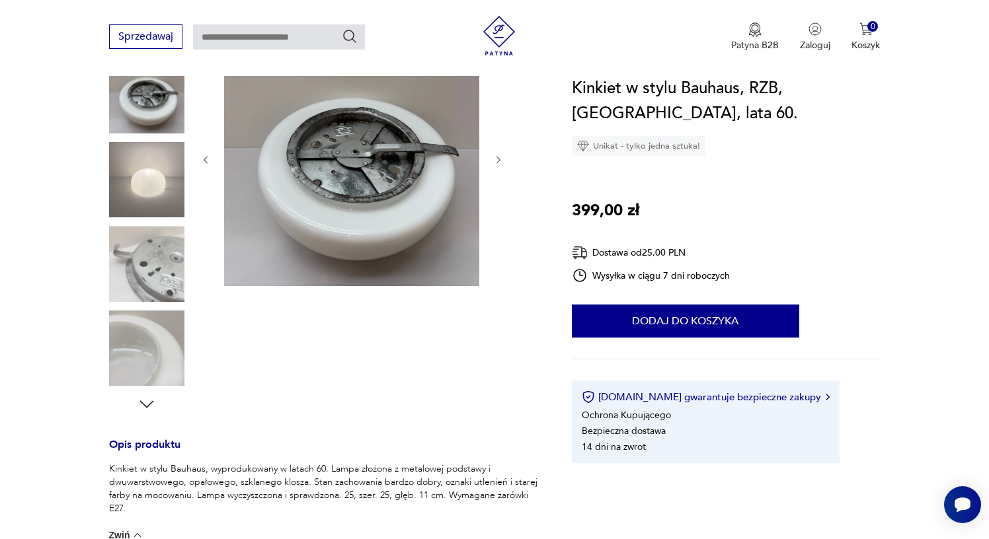
click at [158, 217] on img at bounding box center [146, 179] width 75 height 75
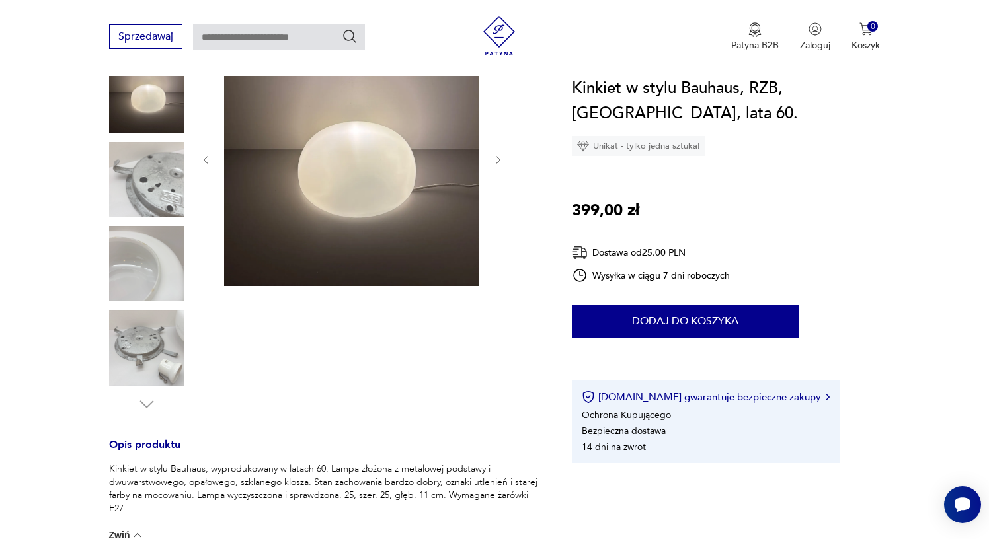
scroll to position [215, 0]
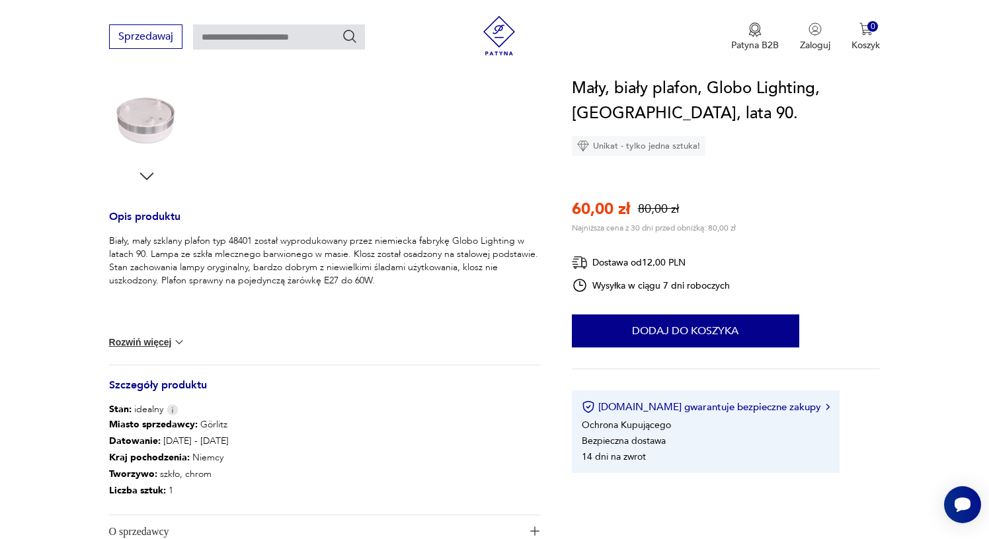
scroll to position [423, 0]
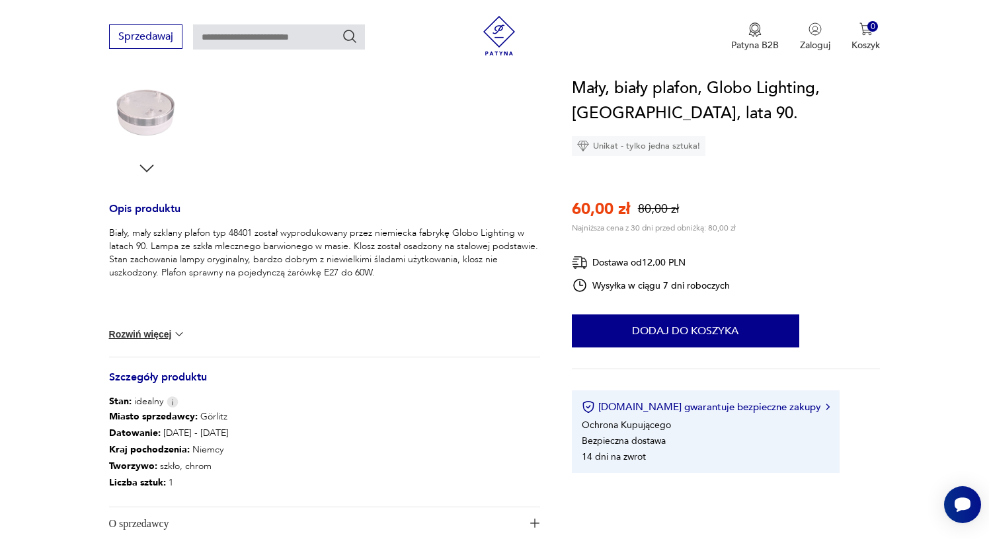
click at [141, 334] on button "Rozwiń więcej" at bounding box center [147, 334] width 77 height 13
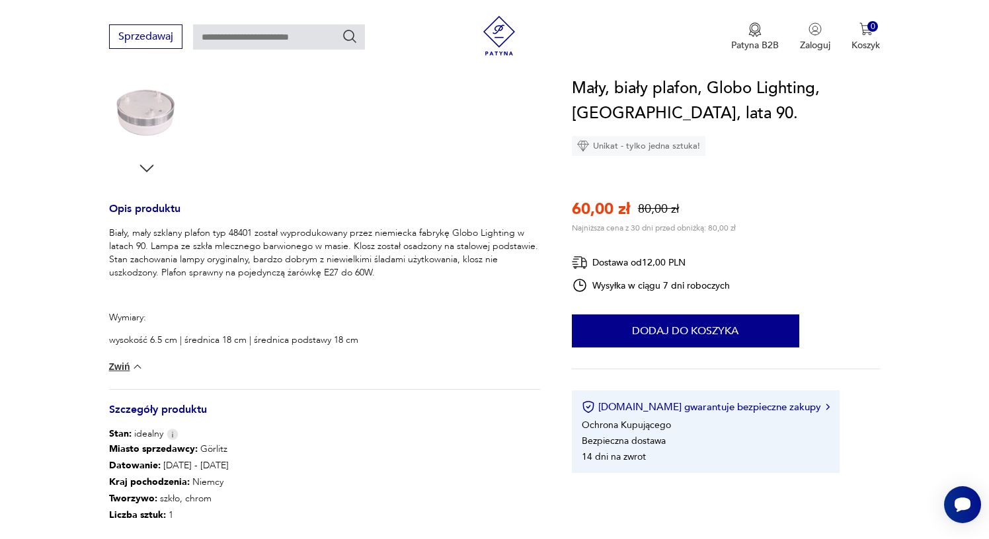
click at [141, 334] on p "wysokość 6.5 cm | średnica 18 cm | średnica podstawy 18 cm" at bounding box center [324, 340] width 431 height 13
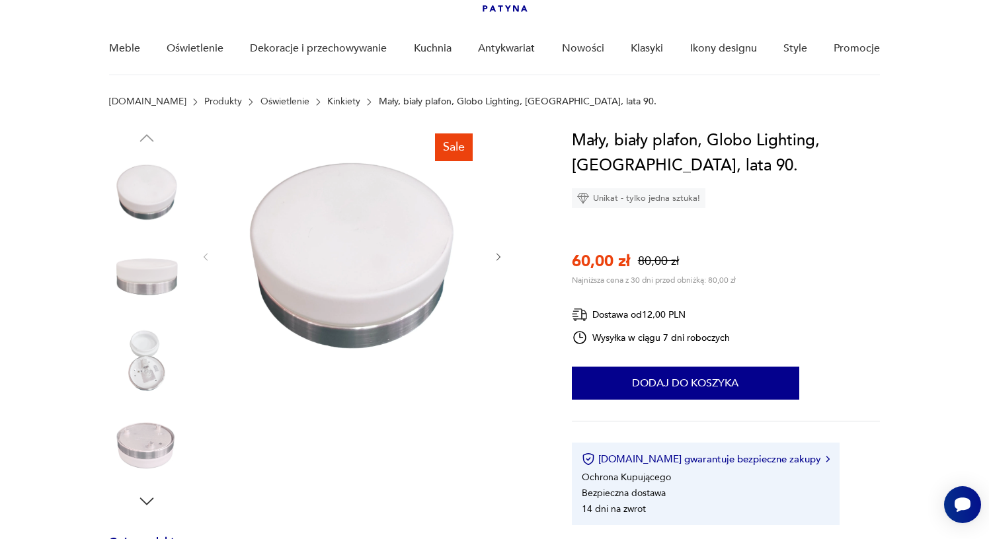
scroll to position [102, 0]
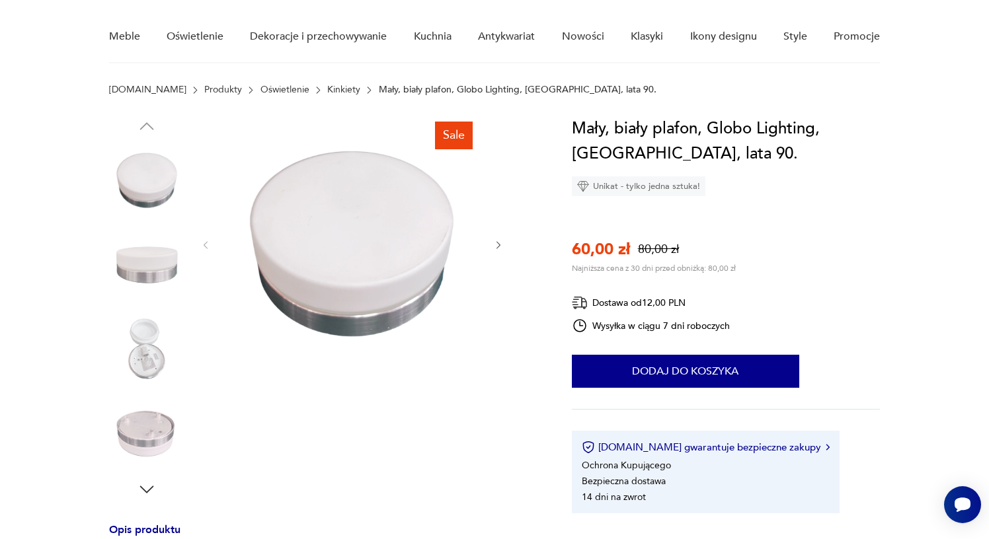
click at [154, 260] on img at bounding box center [146, 264] width 75 height 75
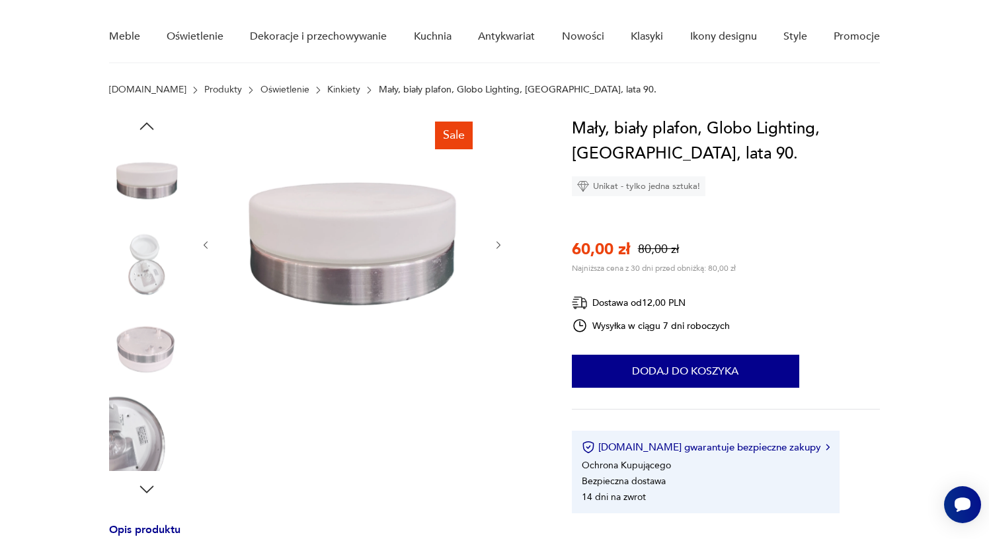
click at [163, 328] on img at bounding box center [146, 348] width 75 height 75
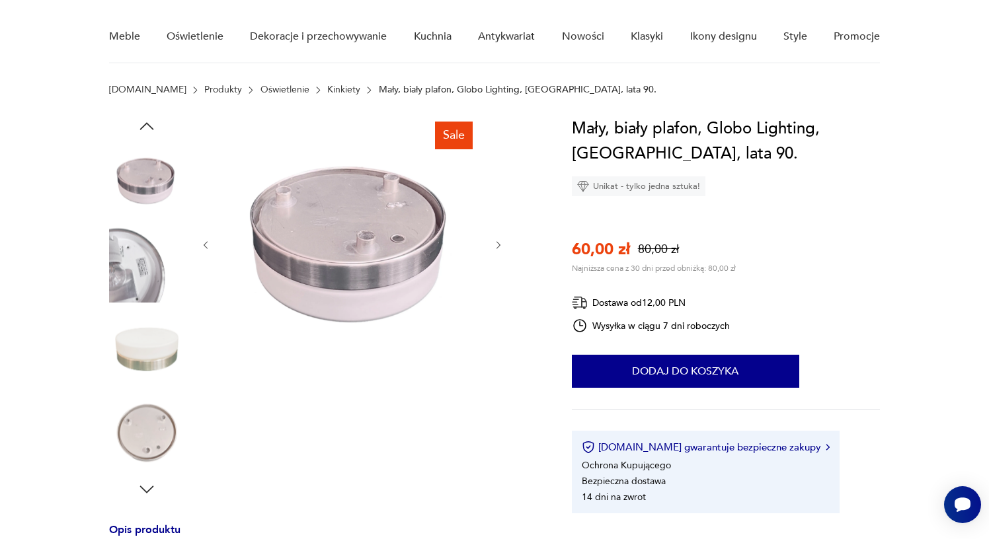
click at [155, 339] on img at bounding box center [146, 348] width 75 height 75
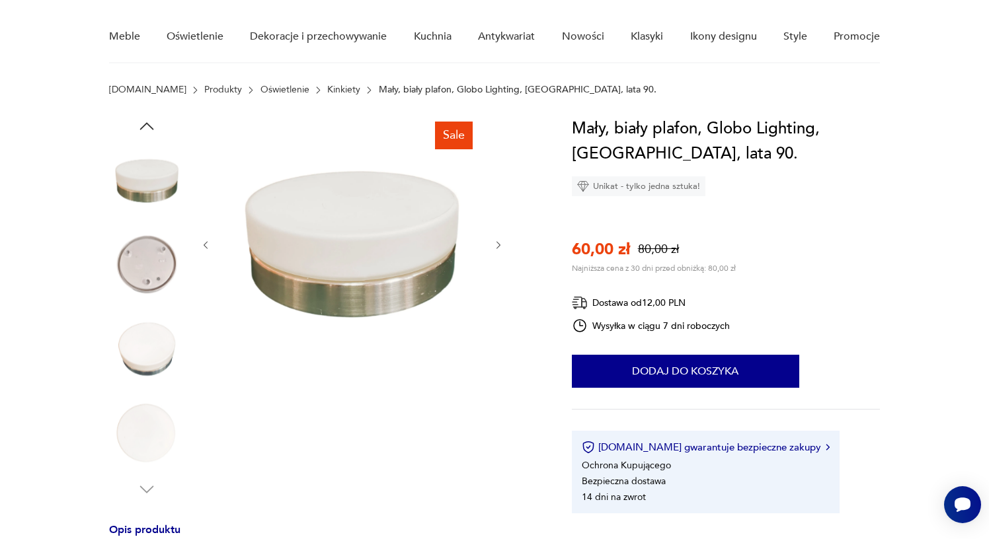
click at [157, 383] on img at bounding box center [146, 348] width 75 height 75
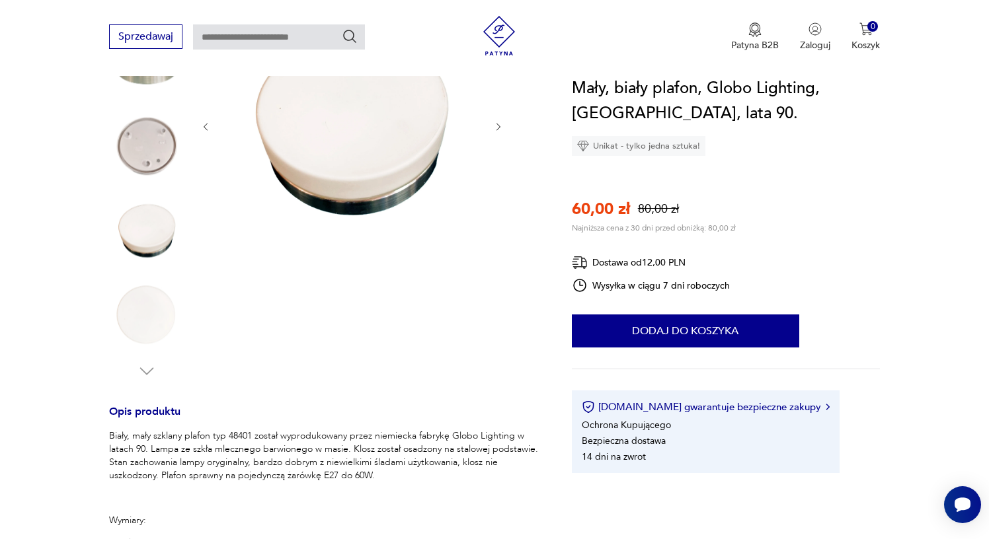
scroll to position [52, 0]
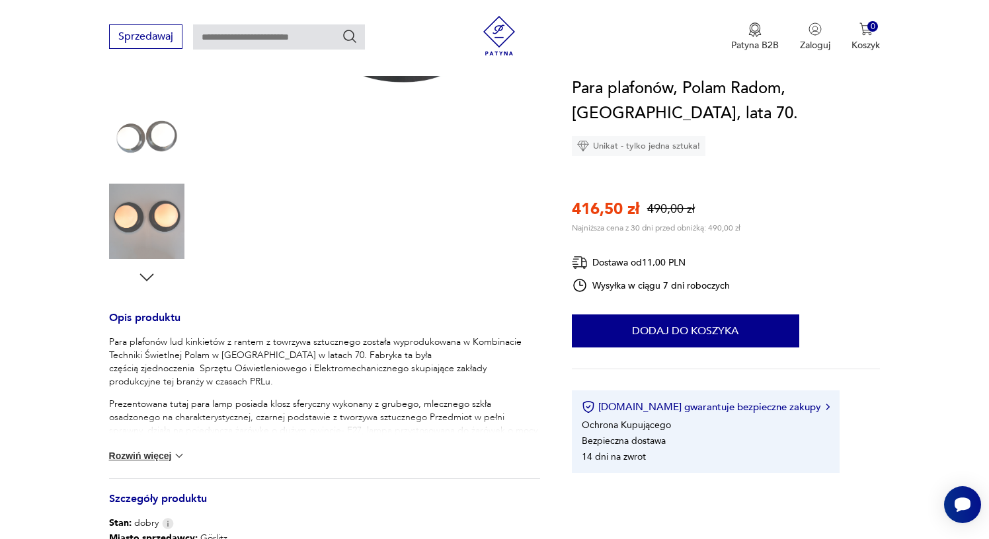
scroll to position [325, 0]
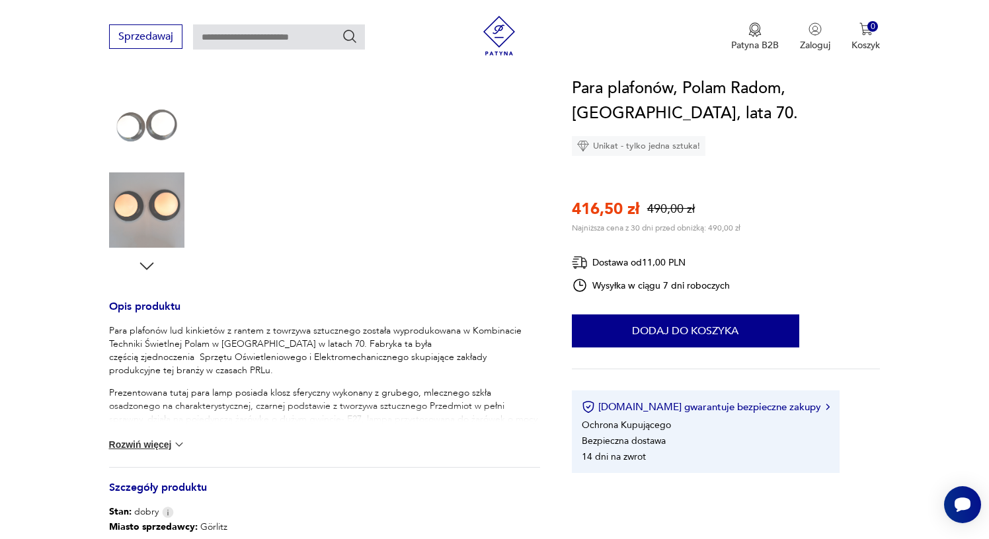
click at [159, 449] on button "Rozwiń więcej" at bounding box center [147, 444] width 77 height 13
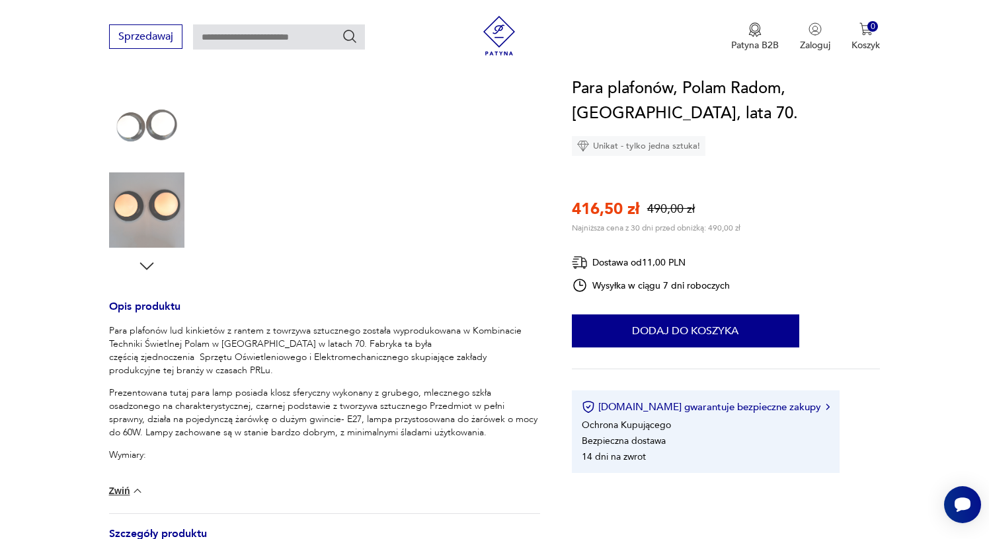
scroll to position [331, 0]
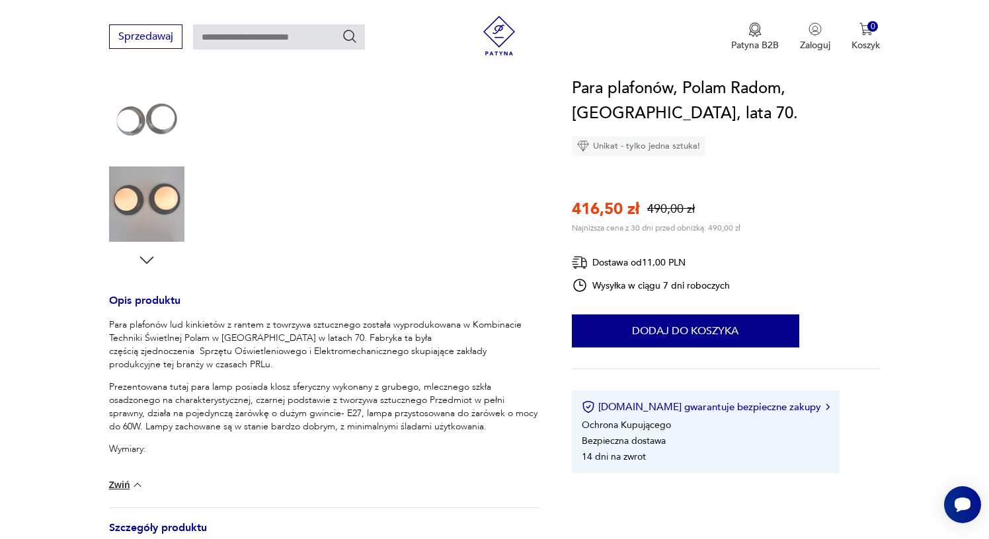
click at [151, 120] on img at bounding box center [146, 119] width 75 height 75
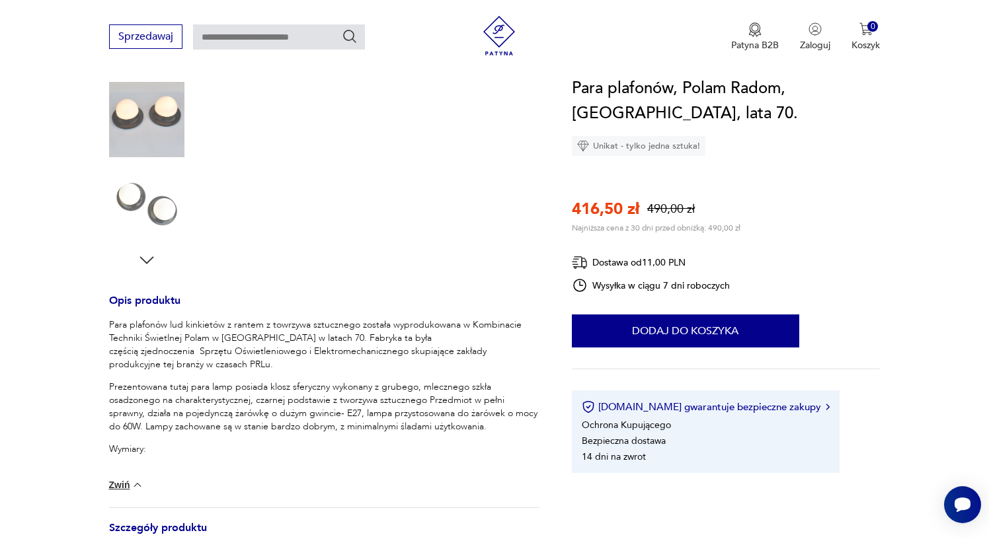
click at [147, 130] on img at bounding box center [146, 119] width 75 height 75
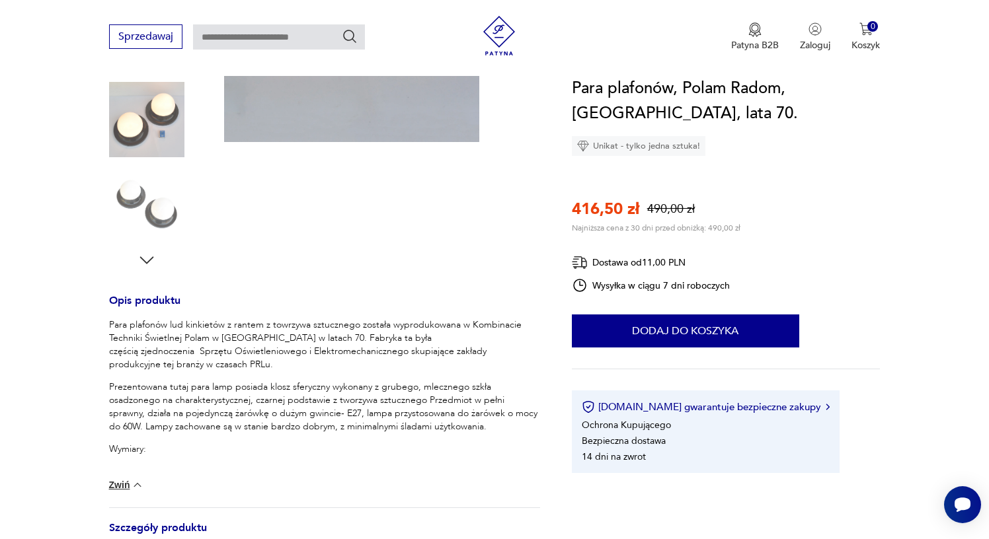
click at [145, 134] on img at bounding box center [146, 119] width 75 height 75
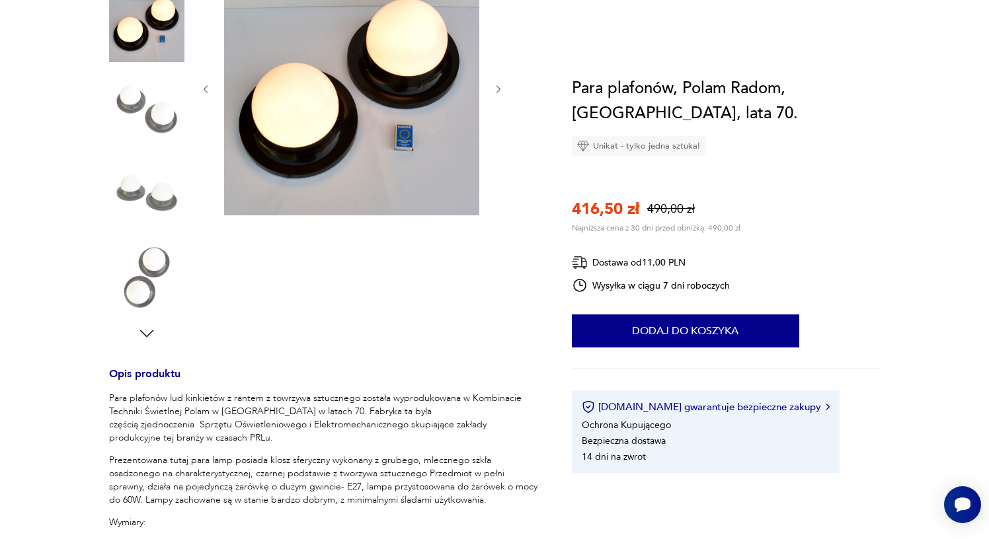
scroll to position [45, 0]
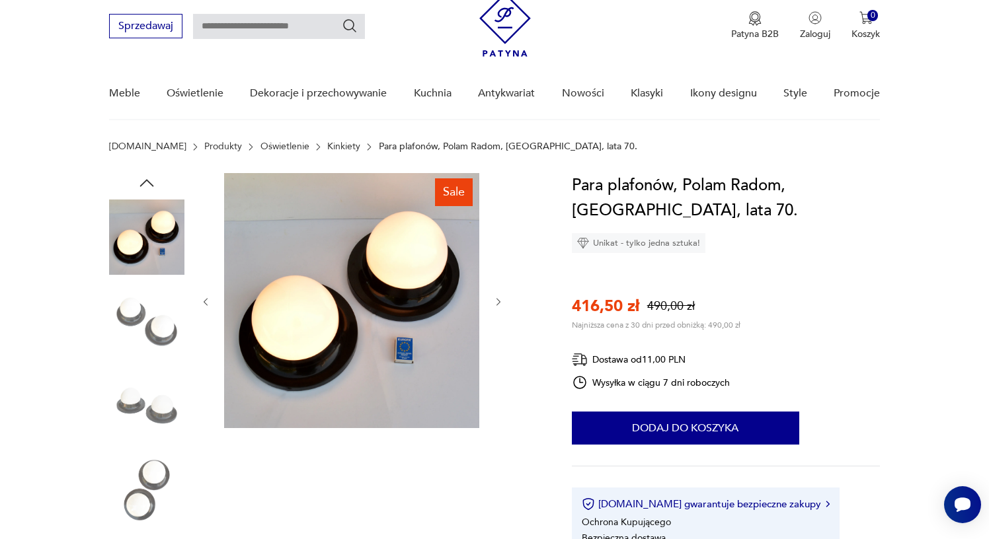
click at [145, 260] on img at bounding box center [146, 237] width 75 height 75
click at [150, 313] on img at bounding box center [146, 321] width 75 height 75
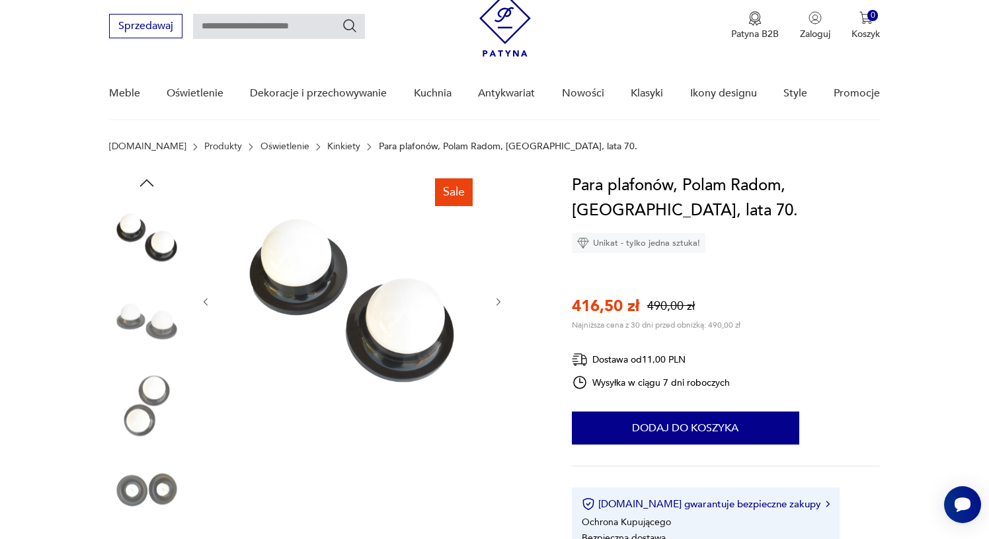
click at [153, 391] on img at bounding box center [146, 405] width 75 height 75
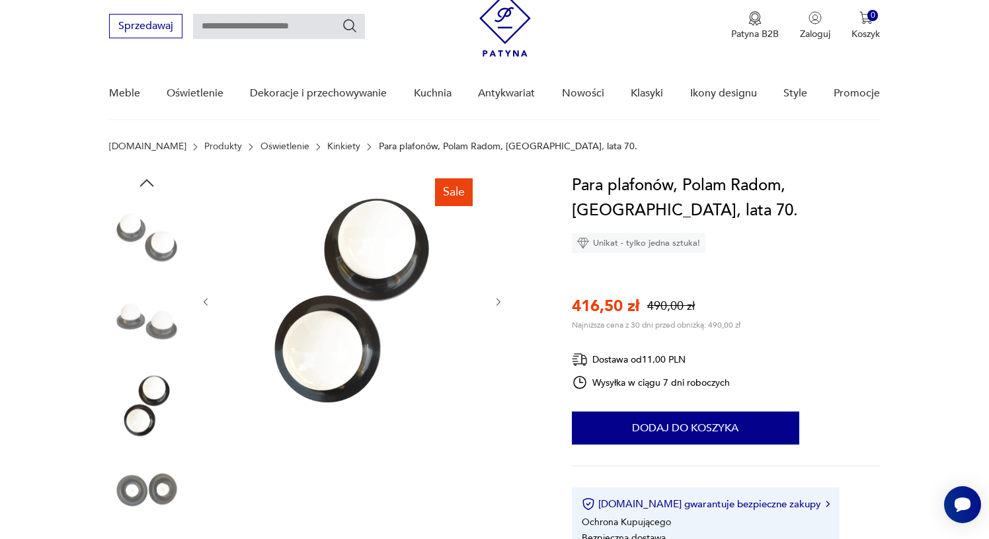
click at [154, 450] on div at bounding box center [146, 365] width 75 height 330
click at [155, 484] on img at bounding box center [146, 490] width 75 height 75
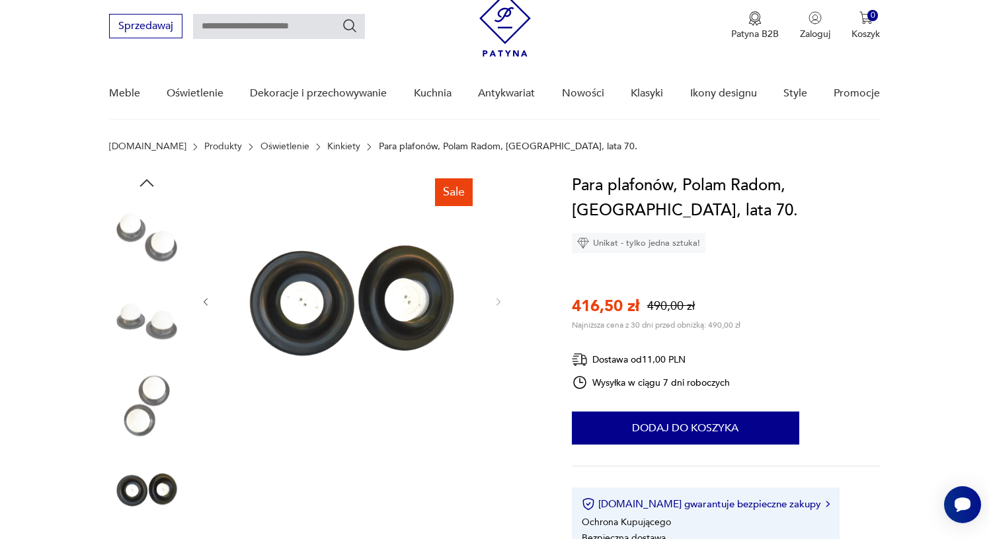
click at [141, 378] on img at bounding box center [146, 405] width 75 height 75
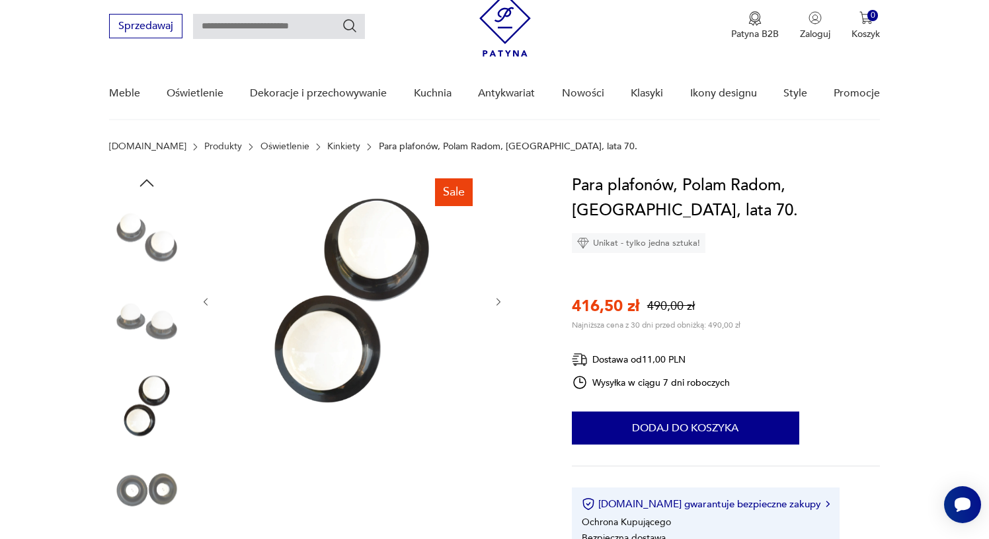
click at [144, 265] on img at bounding box center [146, 237] width 75 height 75
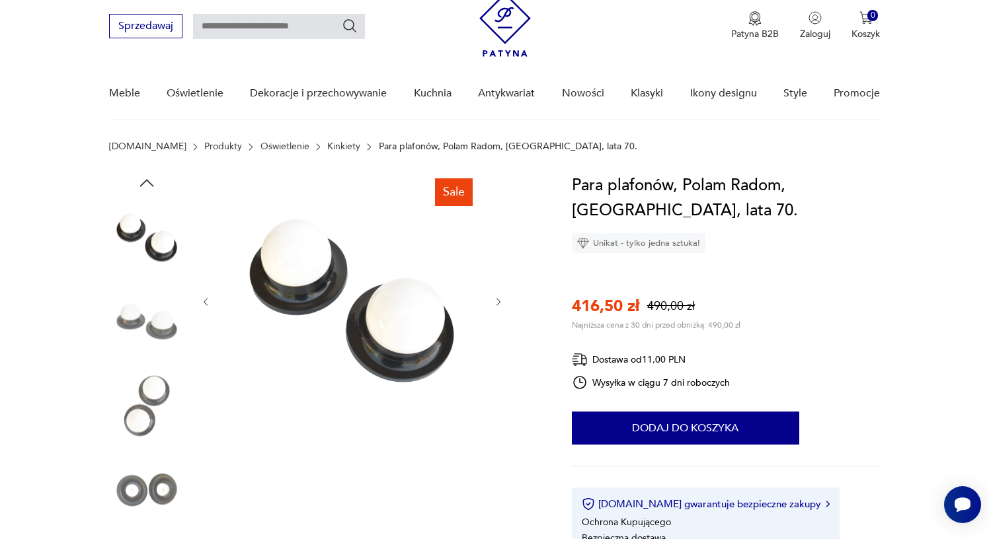
click at [155, 323] on img at bounding box center [146, 321] width 75 height 75
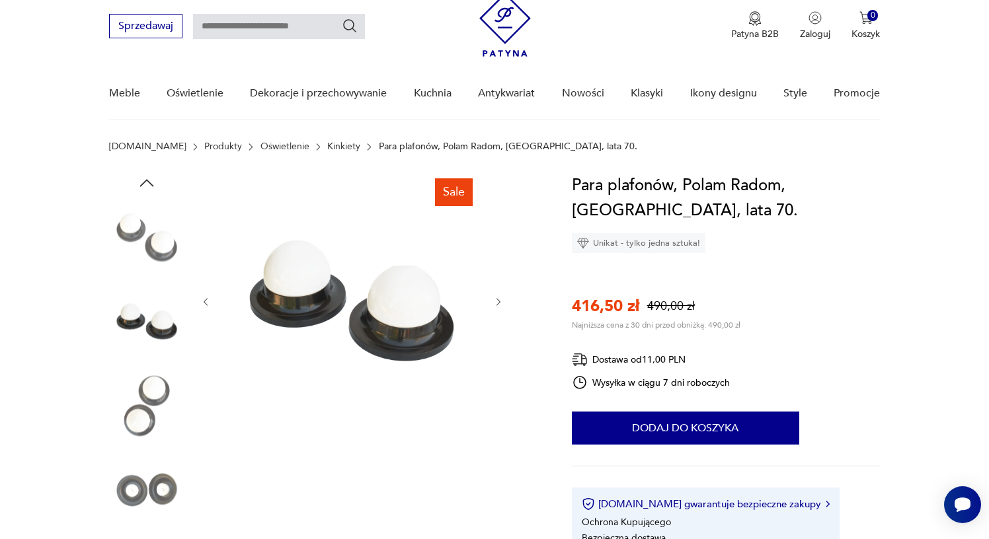
click at [158, 403] on img at bounding box center [146, 405] width 75 height 75
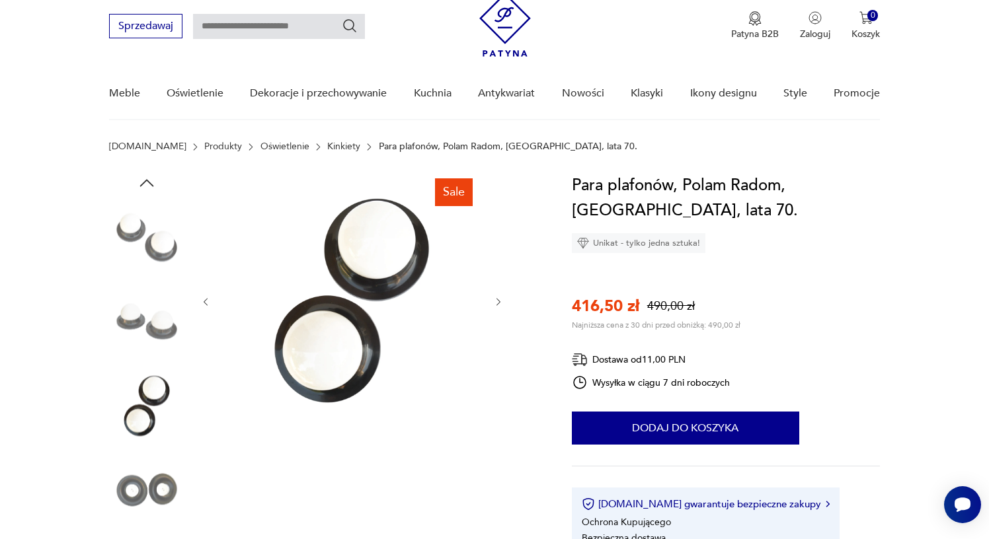
click at [150, 227] on img at bounding box center [146, 237] width 75 height 75
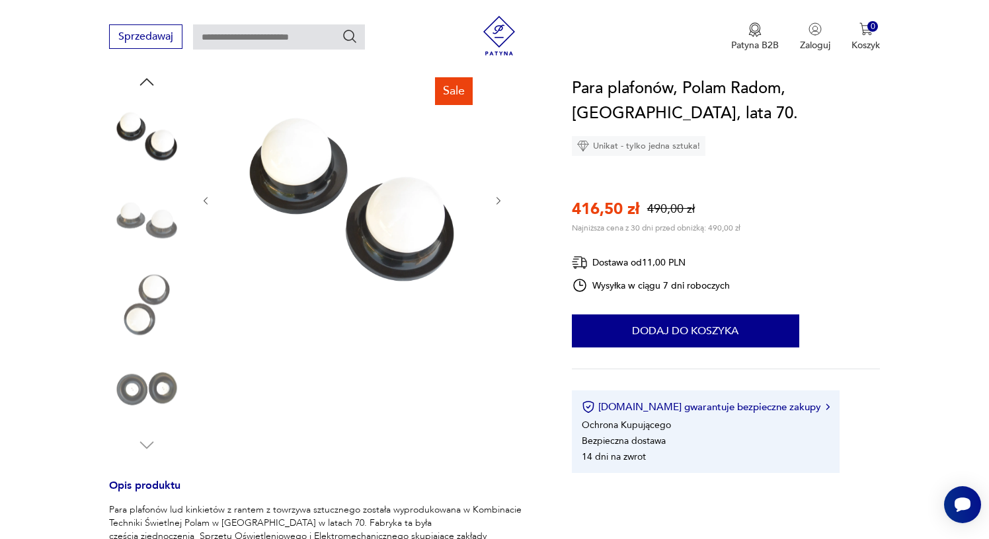
scroll to position [128, 0]
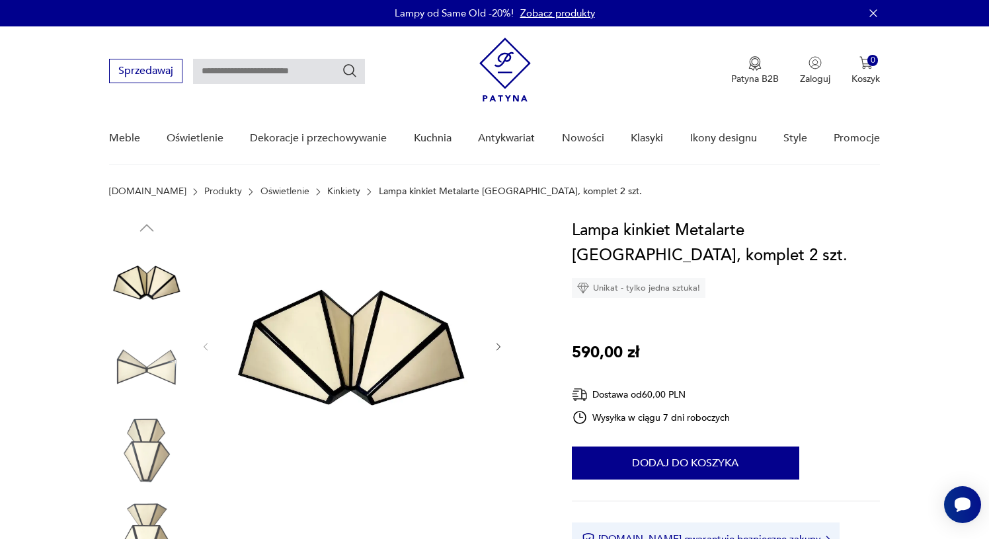
click at [164, 369] on img at bounding box center [146, 366] width 75 height 75
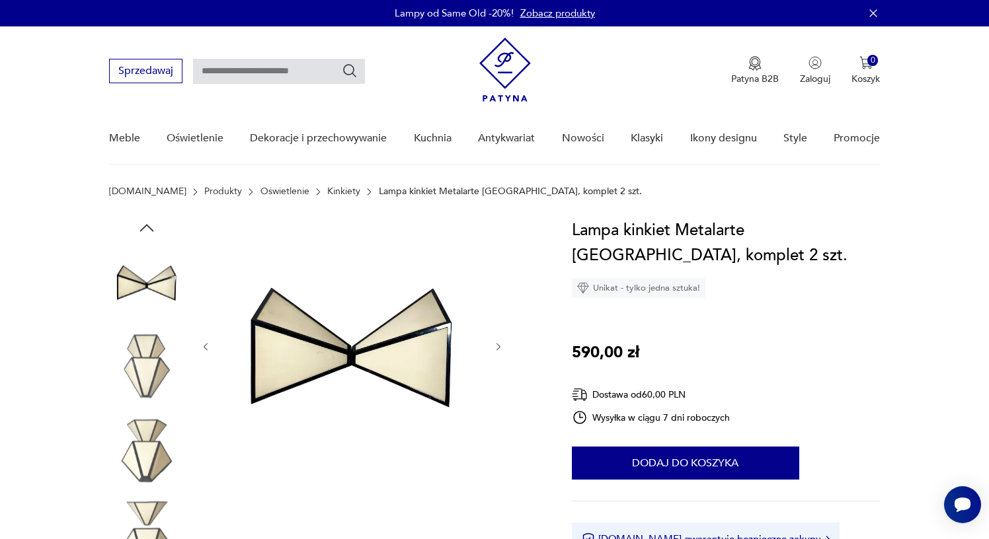
click at [155, 380] on img at bounding box center [146, 366] width 75 height 75
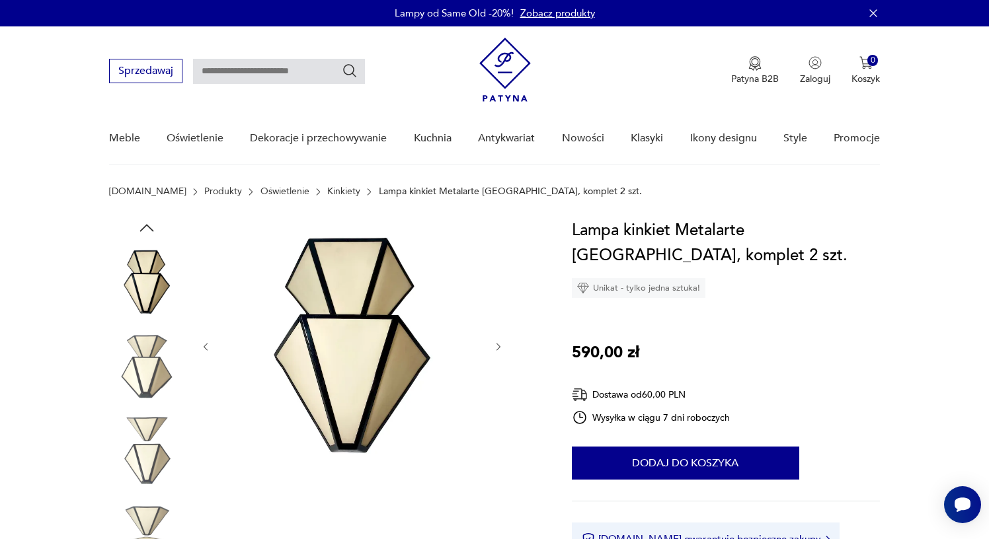
click at [155, 421] on img at bounding box center [146, 450] width 75 height 75
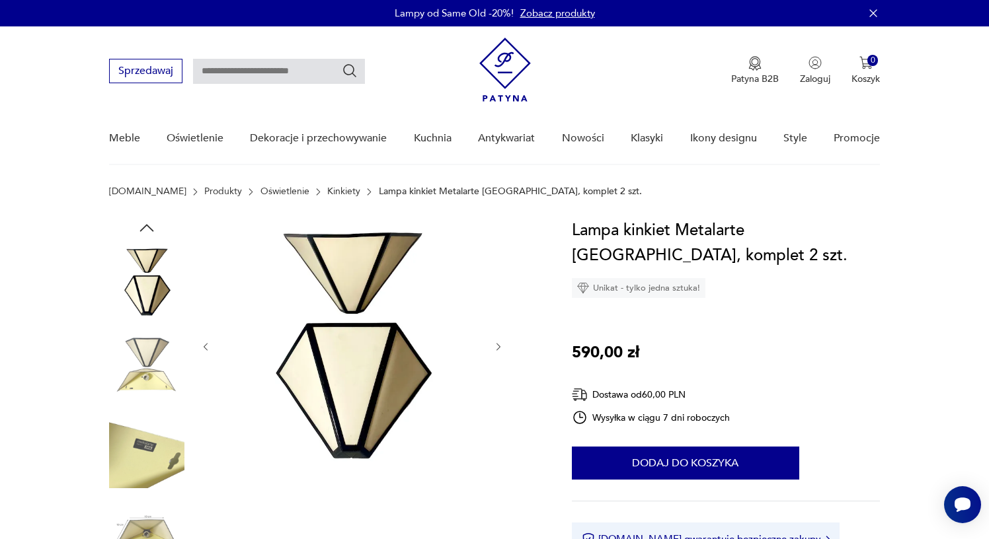
click at [164, 467] on img at bounding box center [146, 450] width 75 height 75
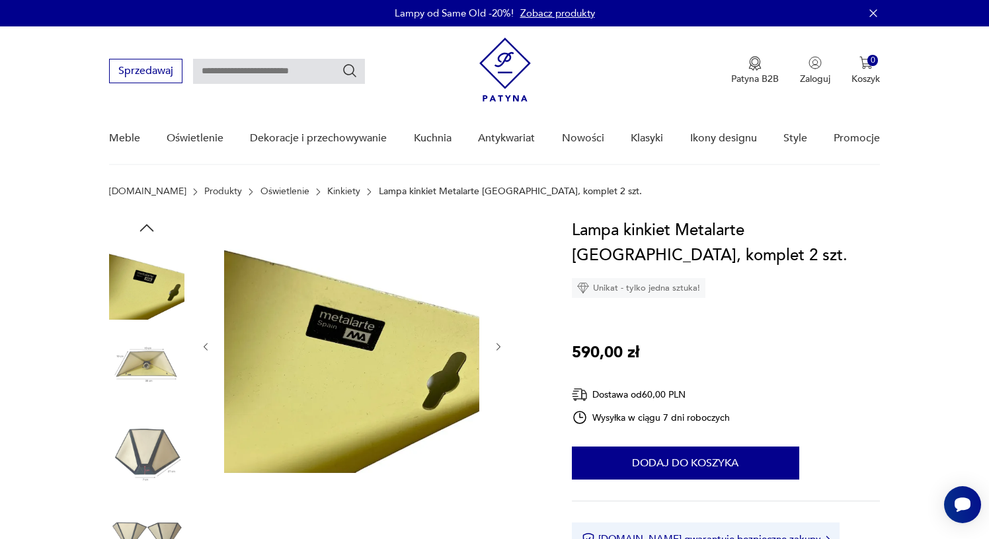
click at [159, 454] on img at bounding box center [146, 450] width 75 height 75
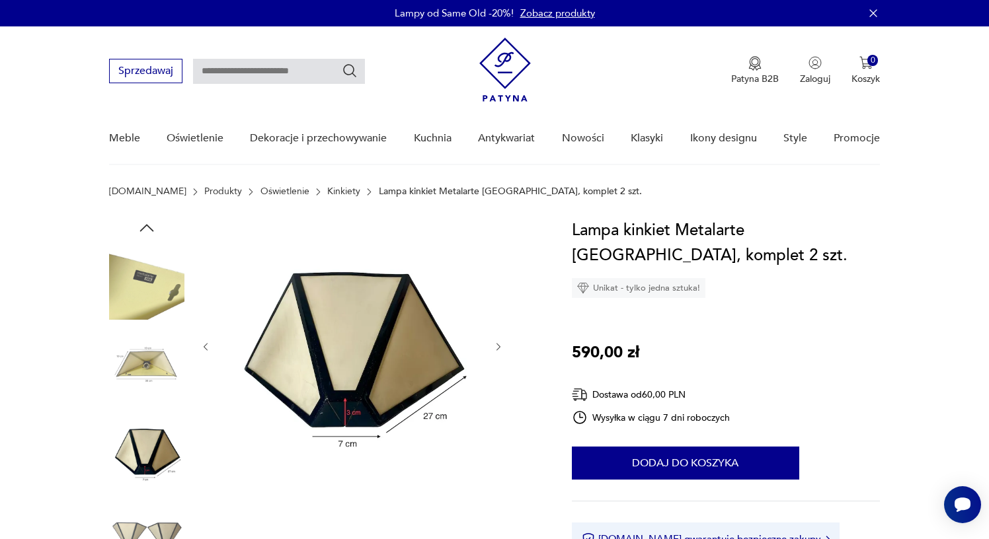
click at [163, 496] on div at bounding box center [146, 410] width 75 height 330
click at [159, 524] on img at bounding box center [146, 535] width 75 height 75
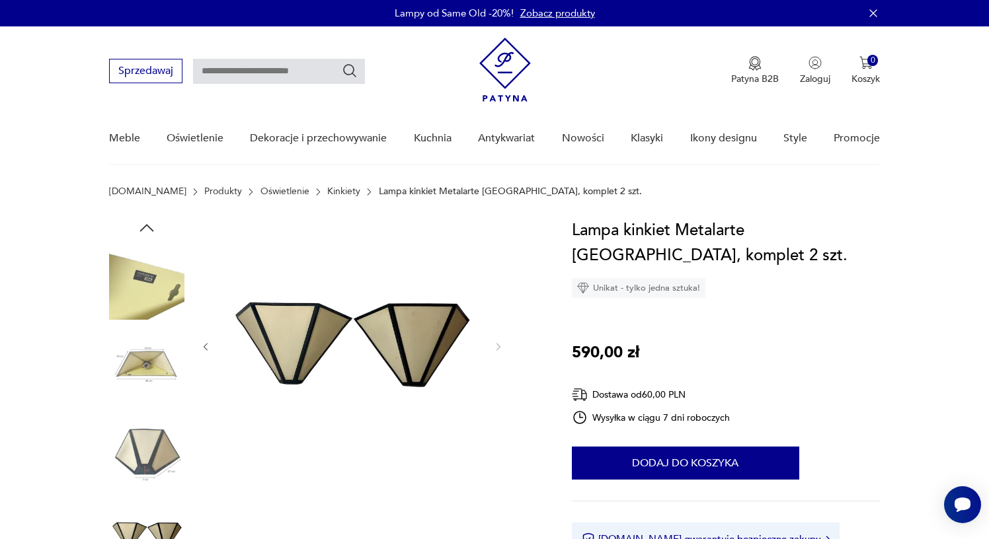
scroll to position [72, 0]
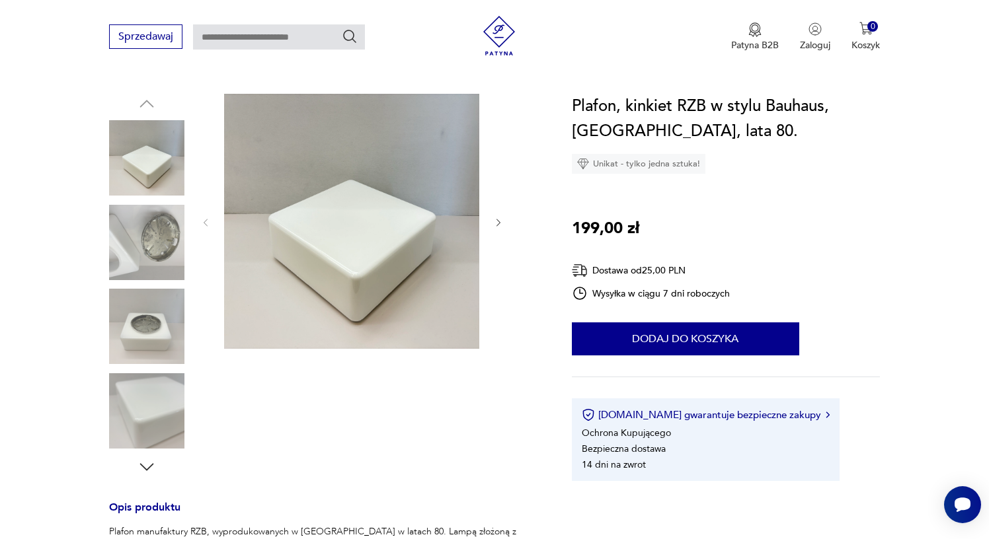
scroll to position [142, 0]
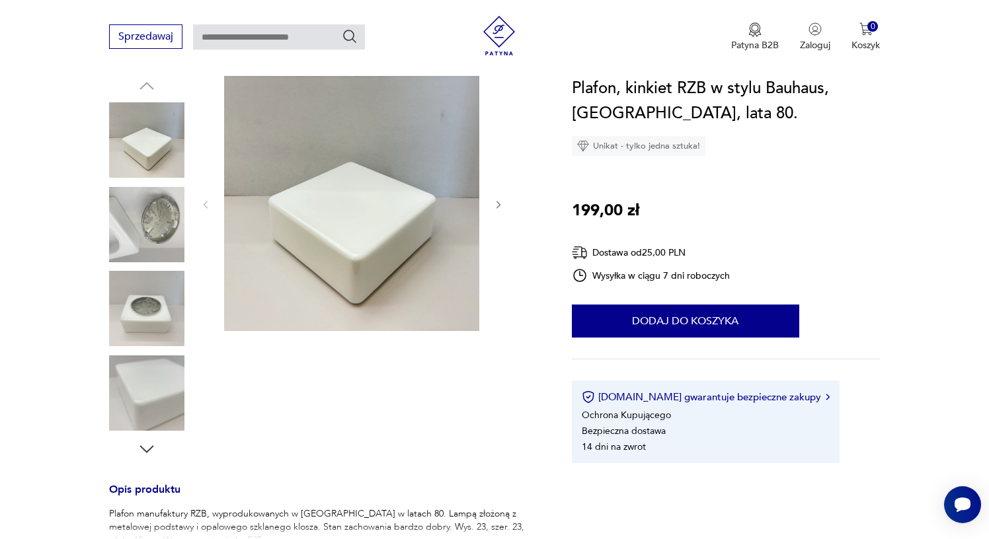
click at [167, 399] on img at bounding box center [146, 393] width 75 height 75
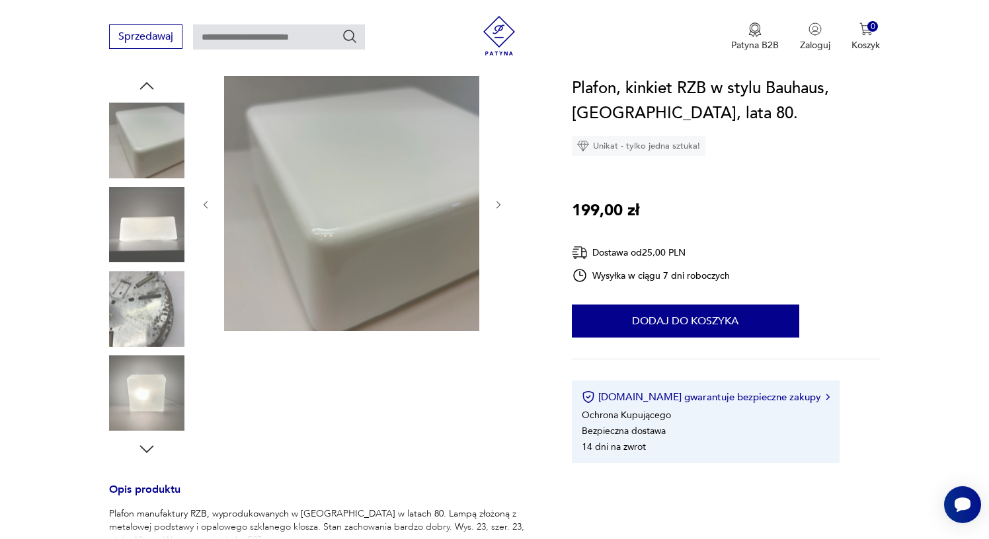
click at [151, 452] on icon "button" at bounding box center [147, 450] width 20 height 20
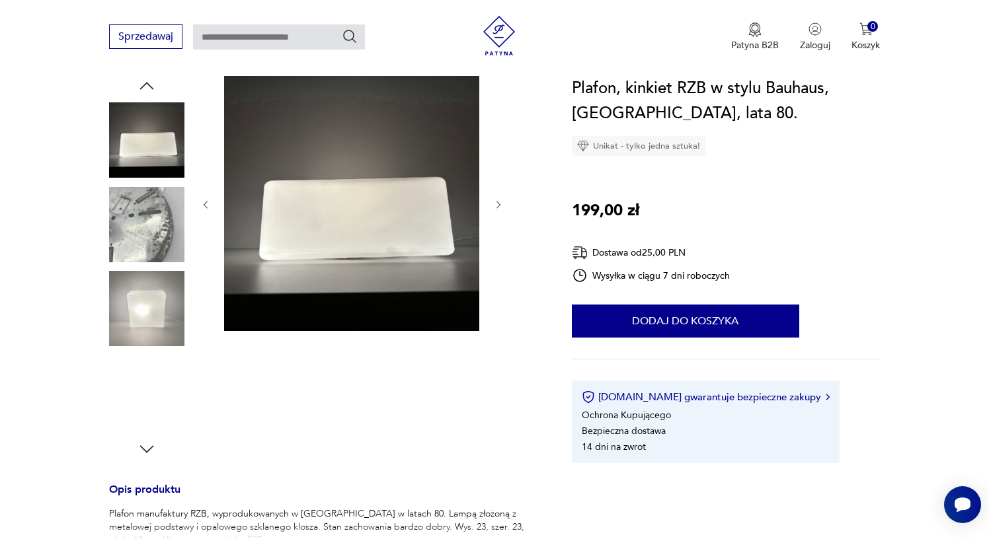
click at [151, 338] on img at bounding box center [146, 308] width 75 height 75
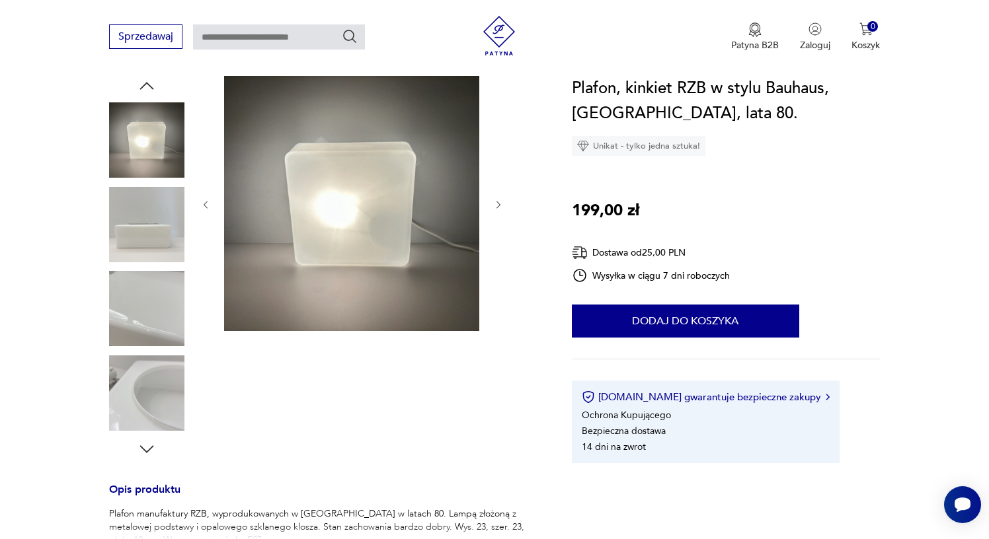
click at [151, 354] on div at bounding box center [146, 267] width 75 height 330
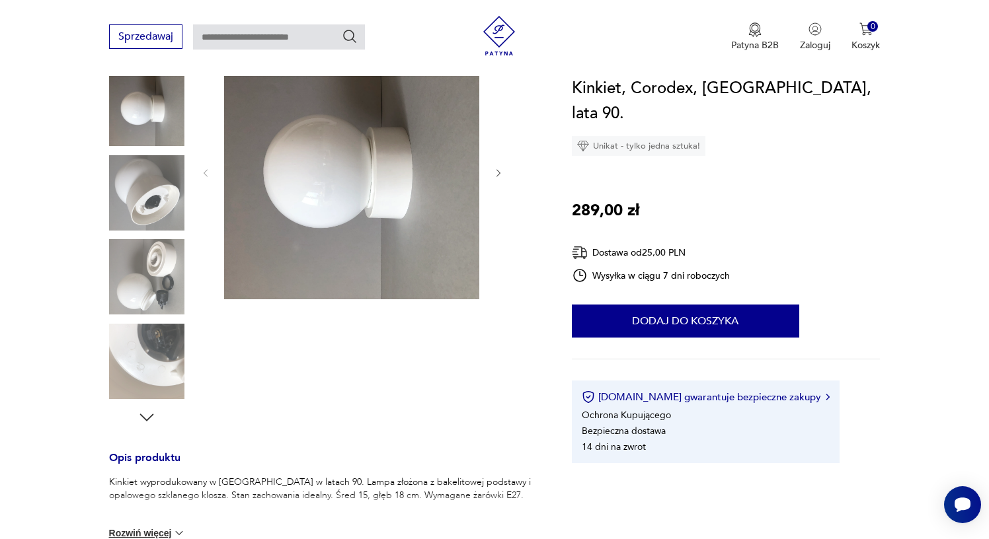
scroll to position [162, 0]
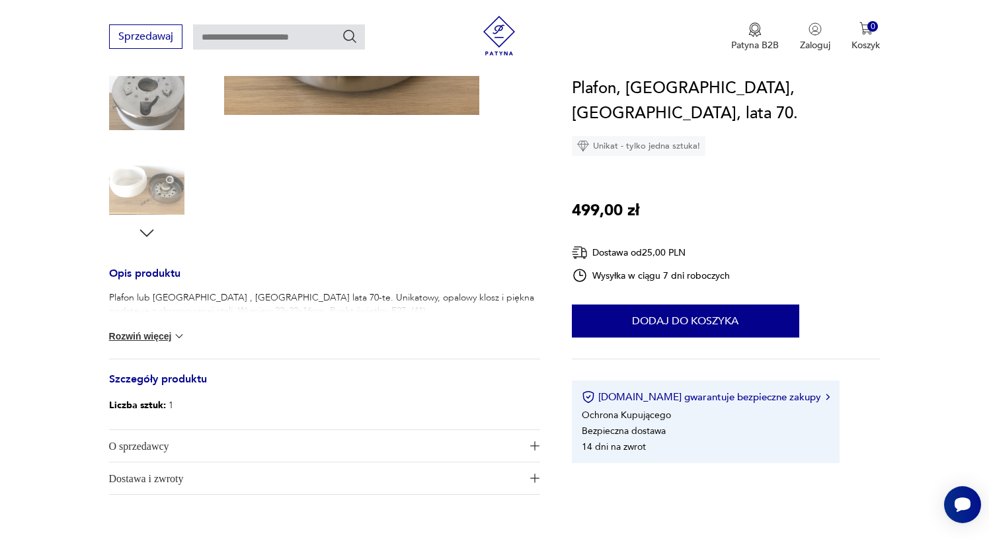
scroll to position [358, 0]
click at [157, 333] on button "Rozwiń więcej" at bounding box center [147, 336] width 77 height 13
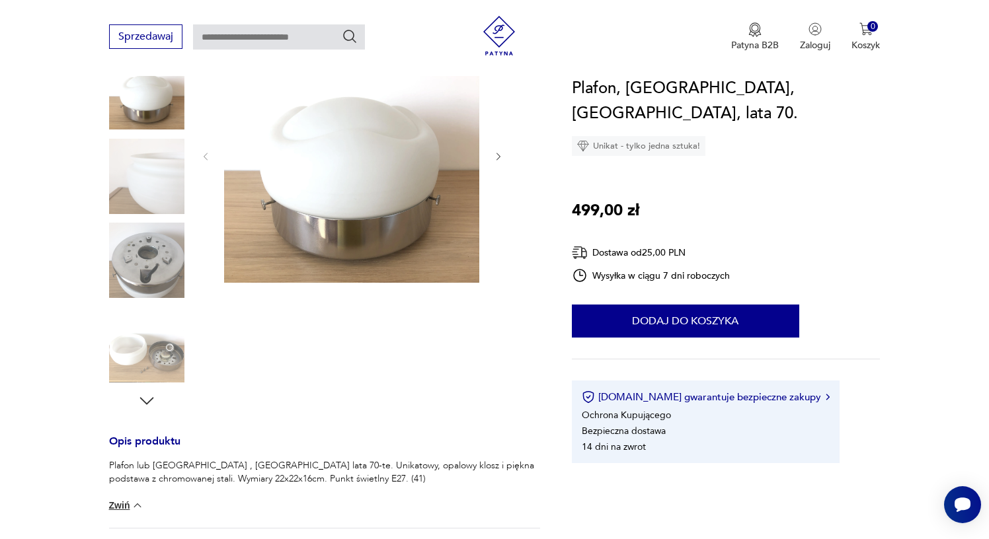
scroll to position [122, 0]
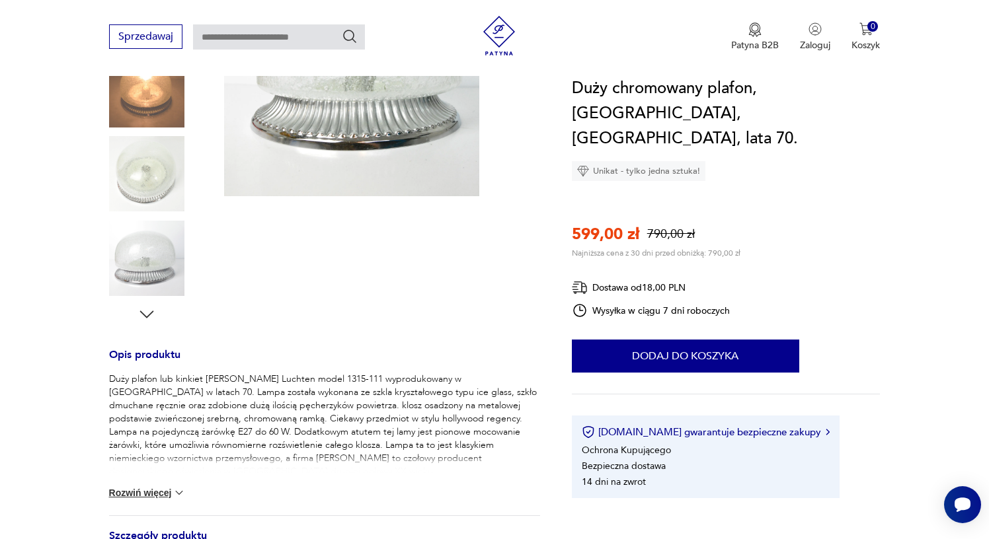
scroll to position [283, 0]
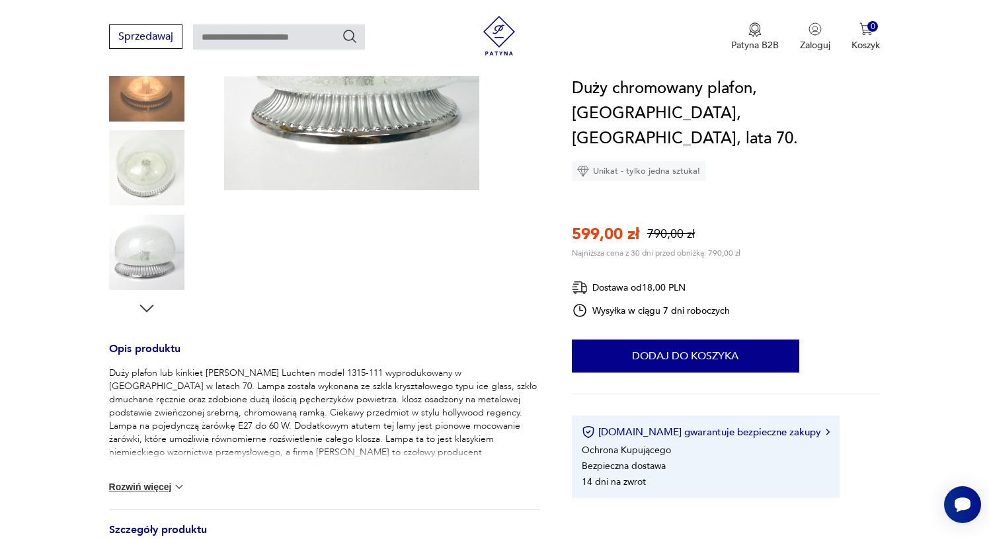
click at [154, 495] on div "Duży plafon lub kinkiet [PERSON_NAME] Luchten model 1315-111 wyprodukowany w [G…" at bounding box center [324, 438] width 431 height 143
click at [148, 486] on button "Rozwiń więcej" at bounding box center [147, 487] width 77 height 13
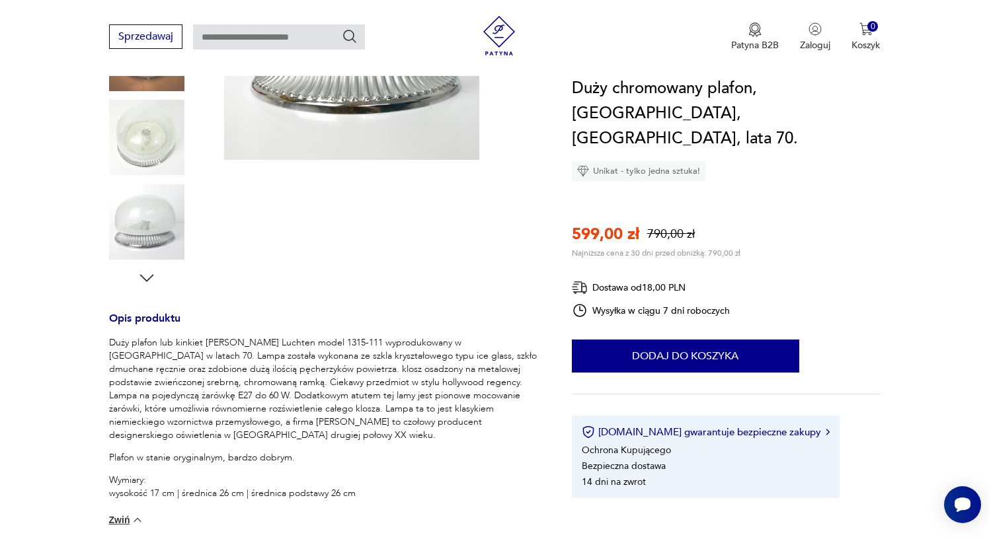
scroll to position [242, 0]
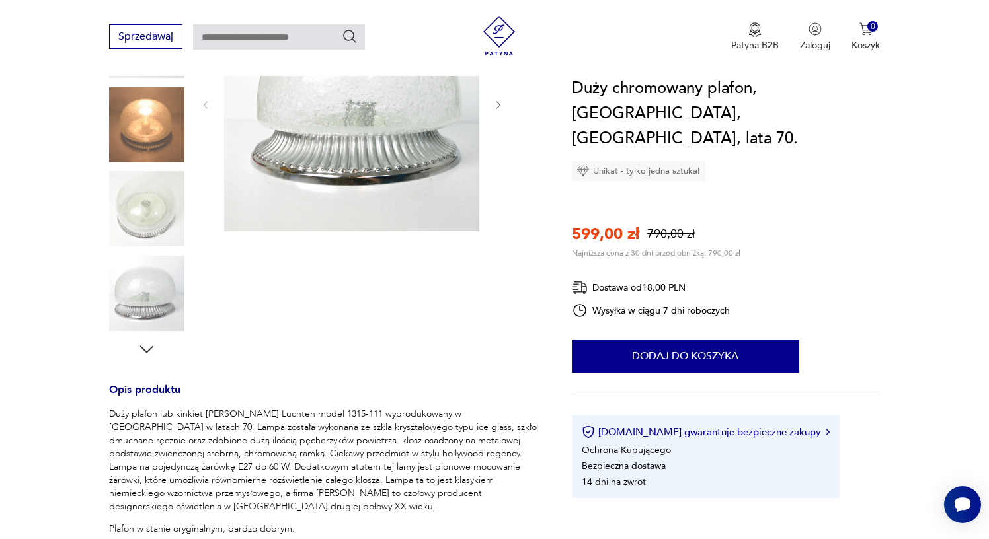
click at [155, 299] on img at bounding box center [146, 293] width 75 height 75
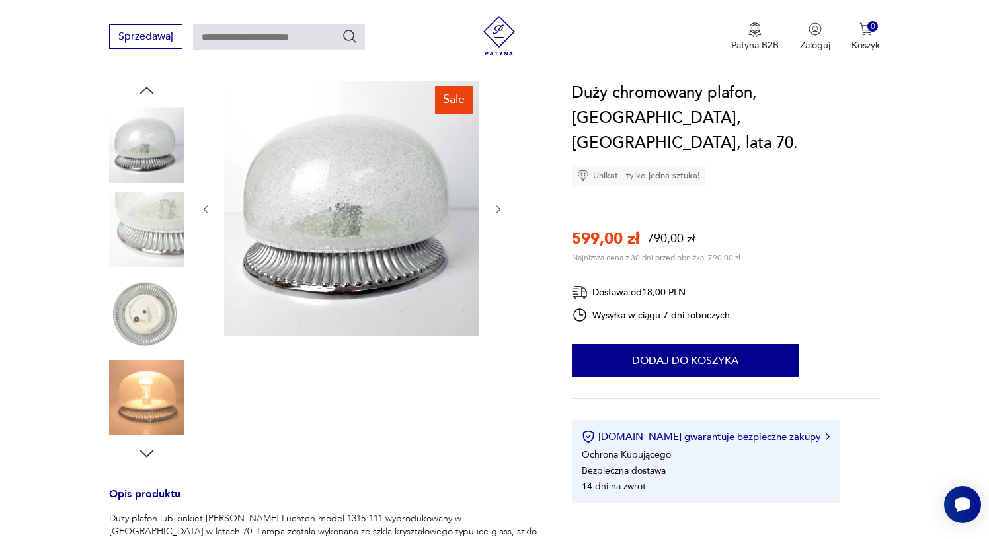
scroll to position [124, 0]
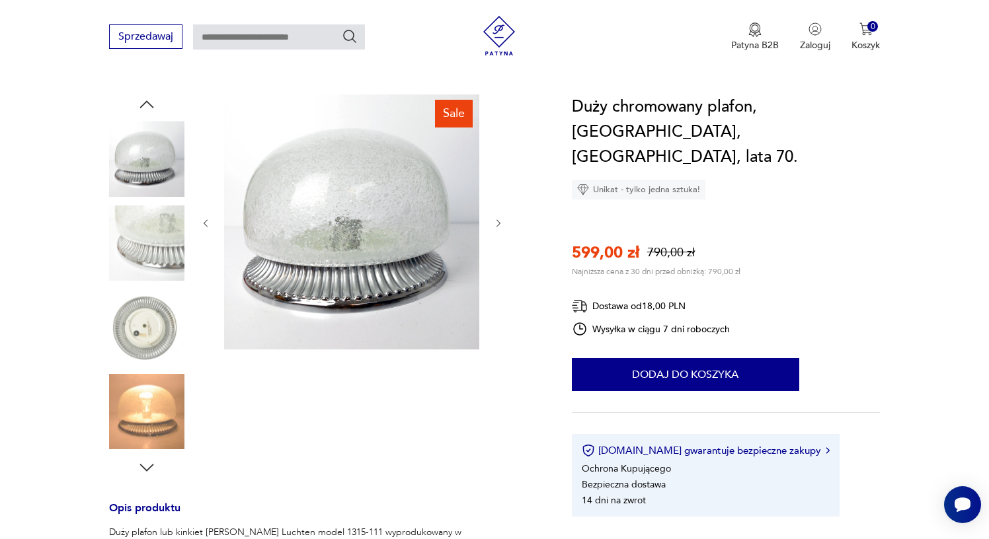
click at [161, 399] on img at bounding box center [146, 411] width 75 height 75
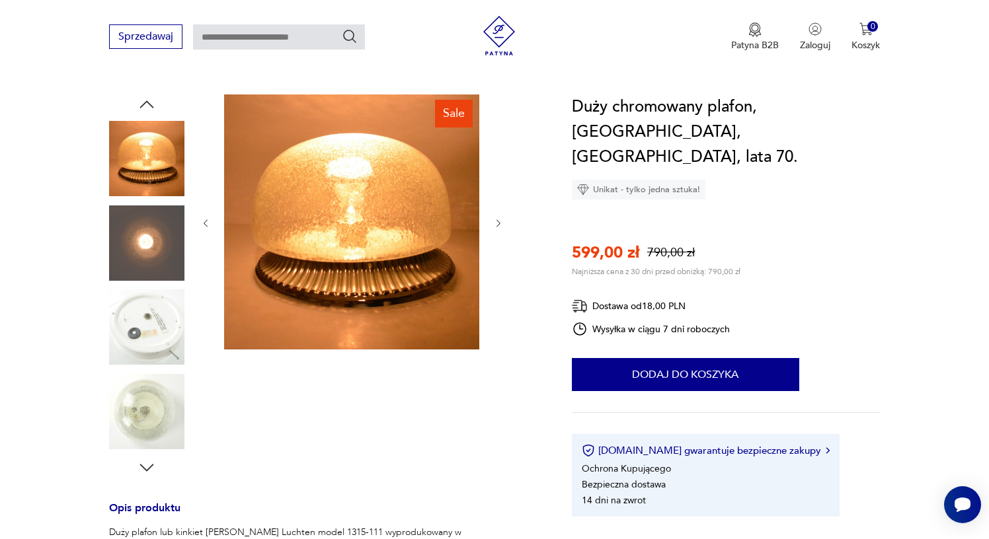
click at [163, 405] on img at bounding box center [146, 411] width 75 height 75
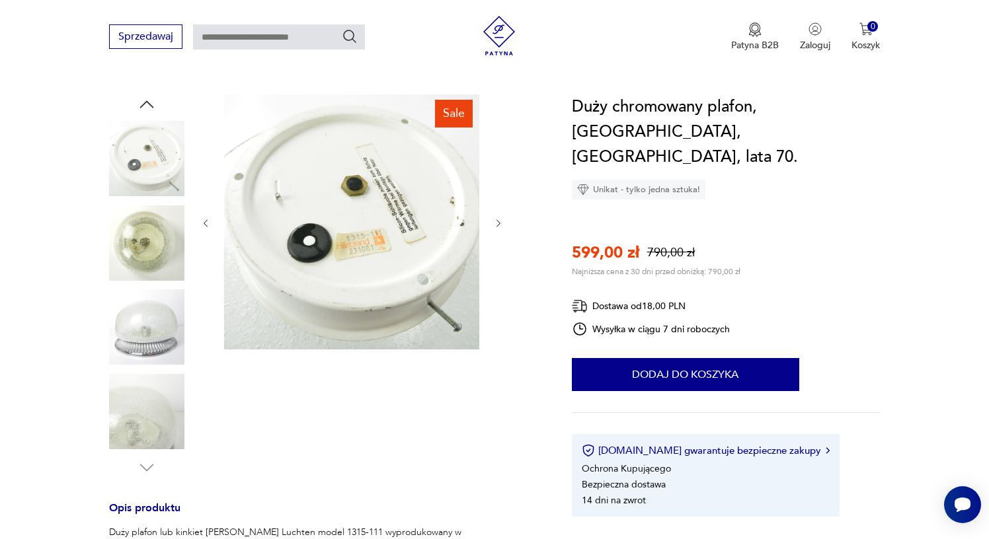
click at [158, 422] on img at bounding box center [146, 411] width 75 height 75
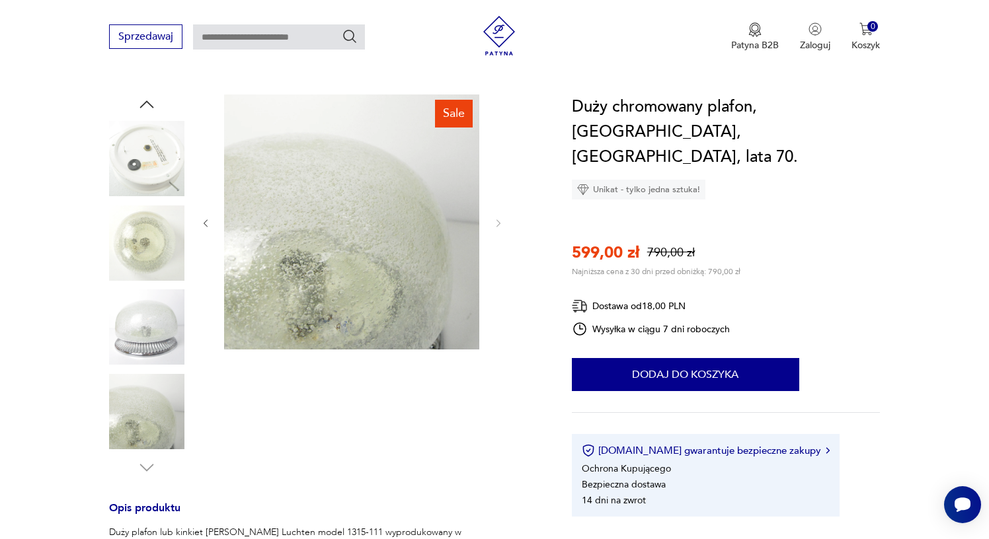
click at [157, 344] on img at bounding box center [146, 327] width 75 height 75
